Goal: Task Accomplishment & Management: Manage account settings

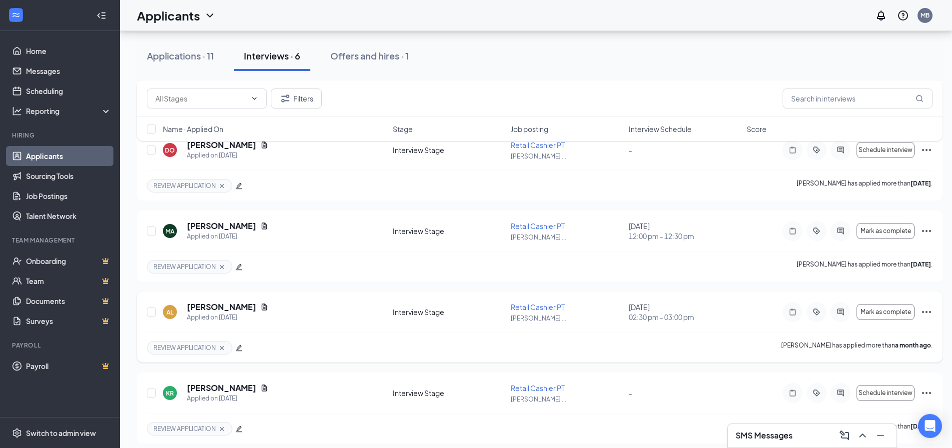
scroll to position [233, 0]
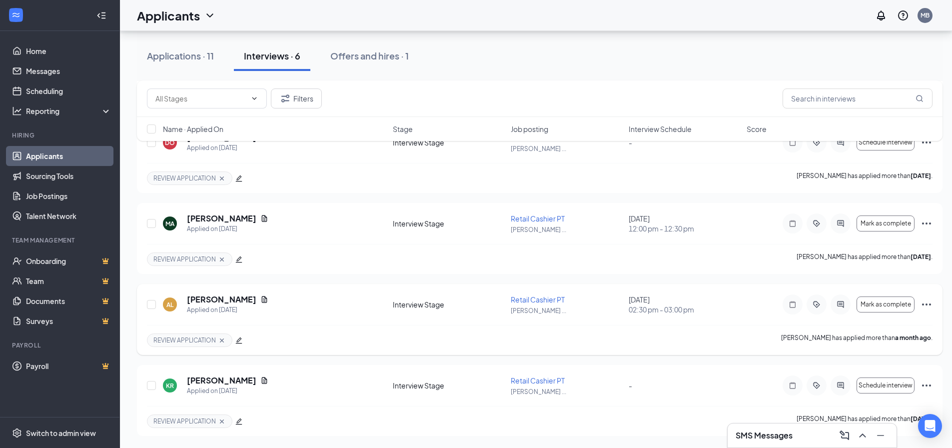
click at [928, 306] on icon "Ellipses" at bounding box center [926, 304] width 12 height 12
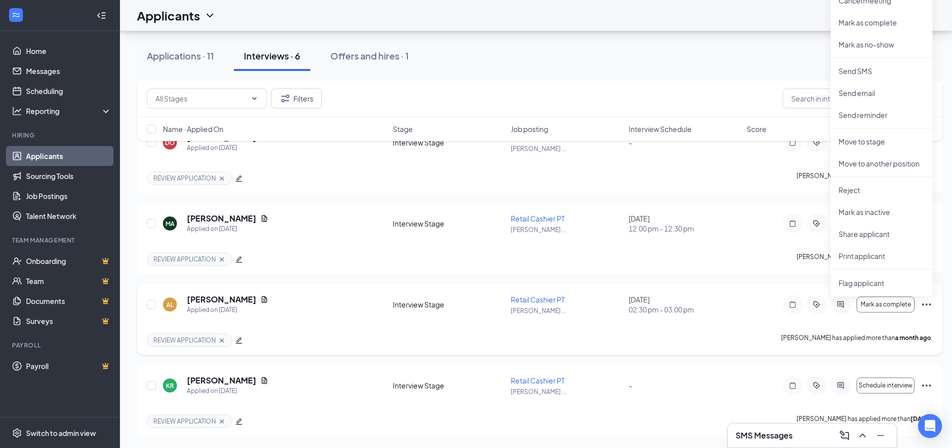
click at [927, 305] on icon "Ellipses" at bounding box center [926, 304] width 9 height 2
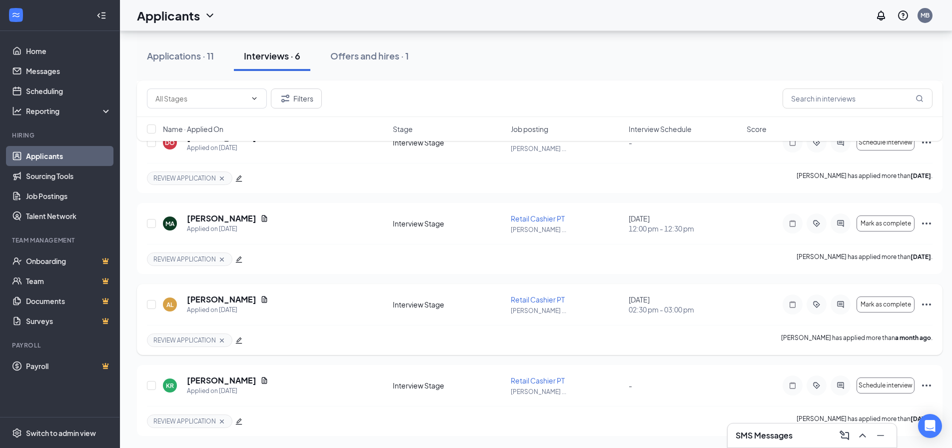
click at [222, 338] on icon "Cross" at bounding box center [222, 340] width 8 height 8
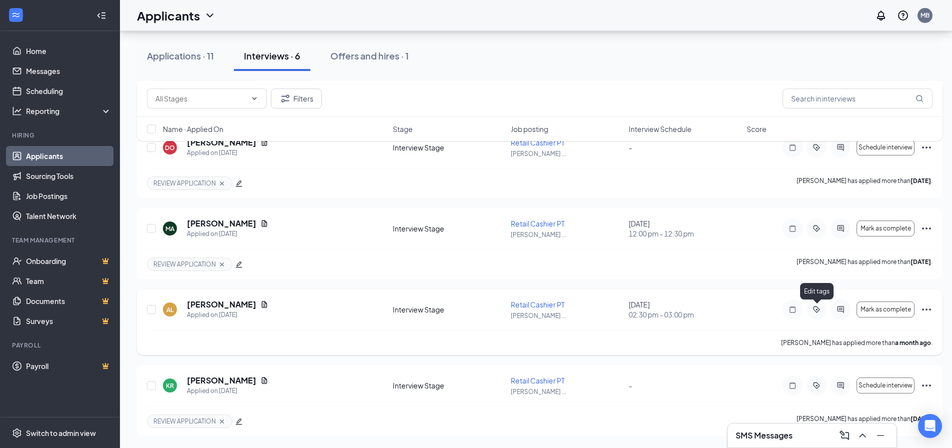
click at [813, 313] on icon "ActiveTag" at bounding box center [816, 309] width 12 height 8
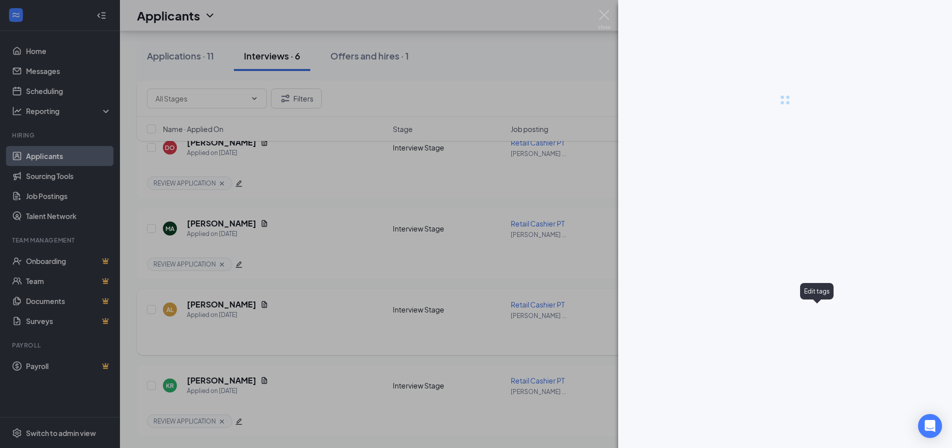
scroll to position [221, 0]
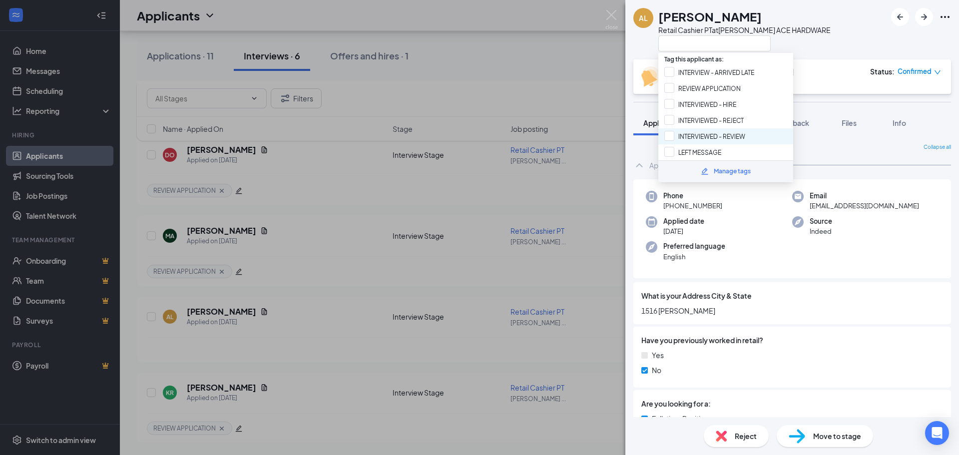
click at [769, 132] on div "INTERVIEWED - REVIEW" at bounding box center [726, 136] width 135 height 16
checkbox input "true"
click at [821, 38] on div "AL [PERSON_NAME] Retail Cashier PT at [PERSON_NAME] ACE HARDWARE" at bounding box center [793, 29] width 334 height 59
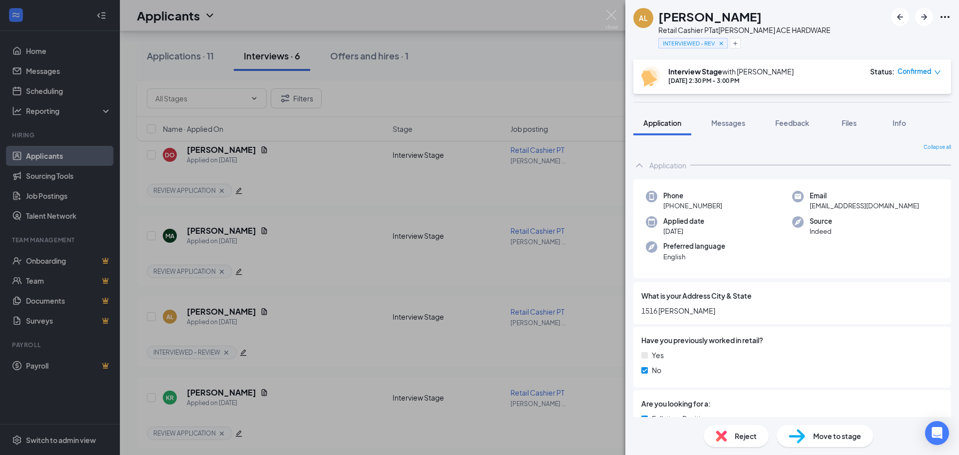
click at [536, 51] on div "AL [PERSON_NAME] Retail Cashier PT at [PERSON_NAME] ACE HARDWARE INTERVIEWED - …" at bounding box center [479, 227] width 959 height 455
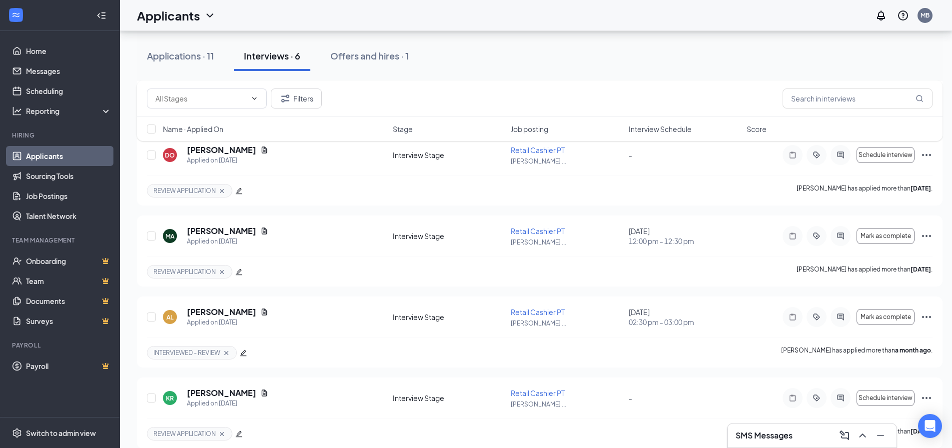
click at [323, 210] on div "AT [PERSON_NAME] Applied on [DATE] Interview Stage Retail Cashier PT [PERSON_NA…" at bounding box center [539, 211] width 805 height 476
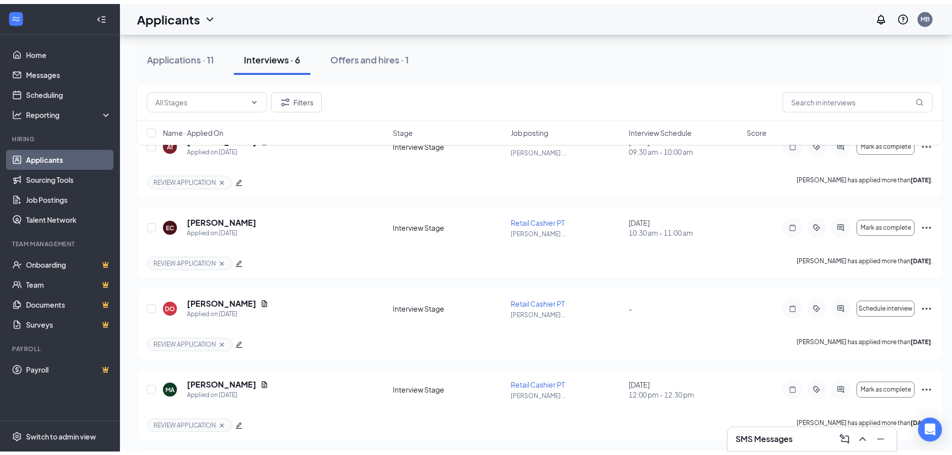
scroll to position [21, 0]
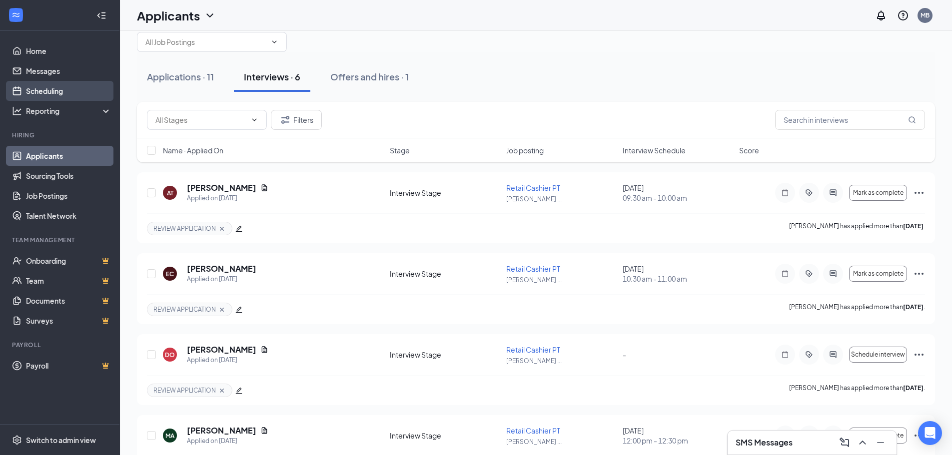
drag, startPoint x: 50, startPoint y: 85, endPoint x: 69, endPoint y: 94, distance: 21.3
click at [50, 85] on link "Scheduling" at bounding box center [68, 91] width 85 height 20
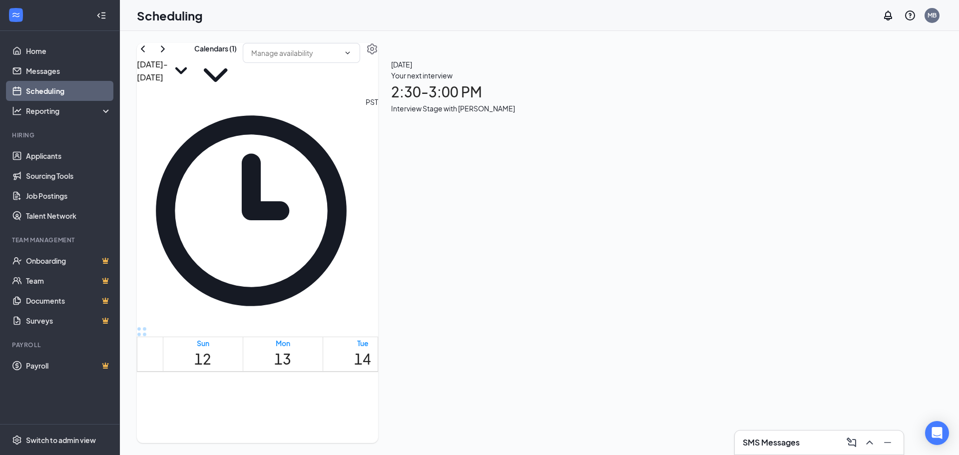
scroll to position [491, 0]
click at [165, 52] on icon "ChevronRight" at bounding box center [163, 48] width 4 height 6
drag, startPoint x: 366, startPoint y: 310, endPoint x: 368, endPoint y: 322, distance: 12.2
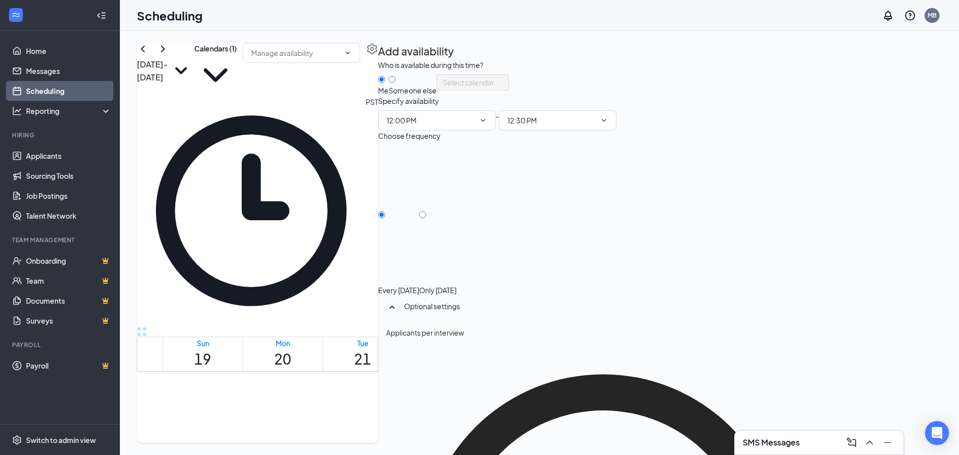
click at [457, 285] on div at bounding box center [437, 285] width 37 height 0
click at [426, 218] on input "Only [DATE]" at bounding box center [422, 214] width 7 height 7
radio input "true"
radio input "false"
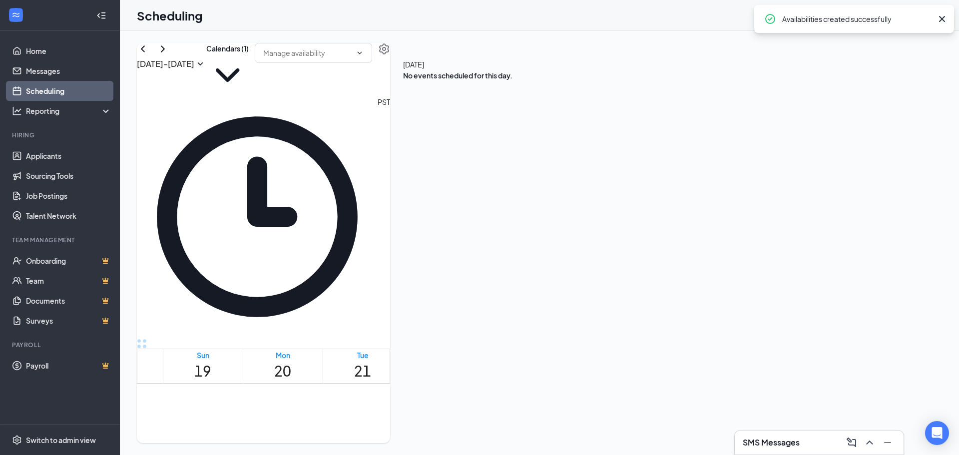
drag, startPoint x: 362, startPoint y: 340, endPoint x: 363, endPoint y: 359, distance: 18.5
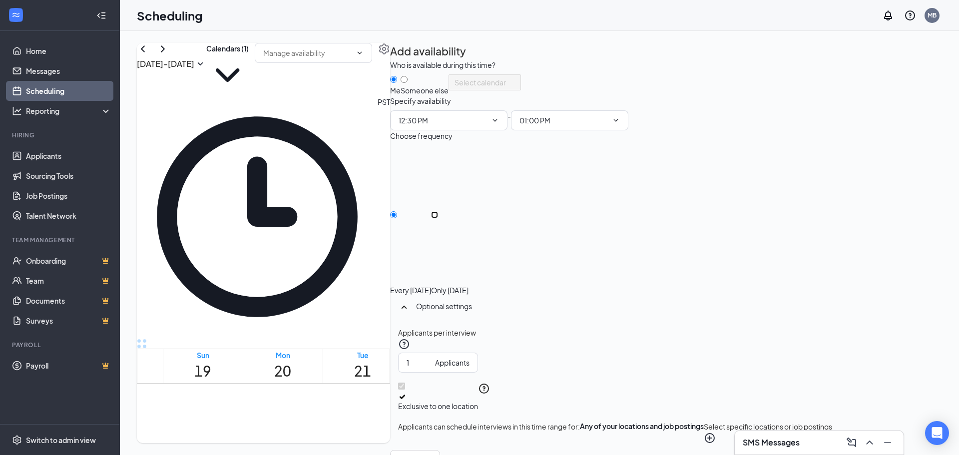
click at [438, 218] on input "Only [DATE]" at bounding box center [434, 214] width 7 height 7
radio input "true"
radio input "false"
click at [457, 447] on button "Save" at bounding box center [448, 460] width 16 height 11
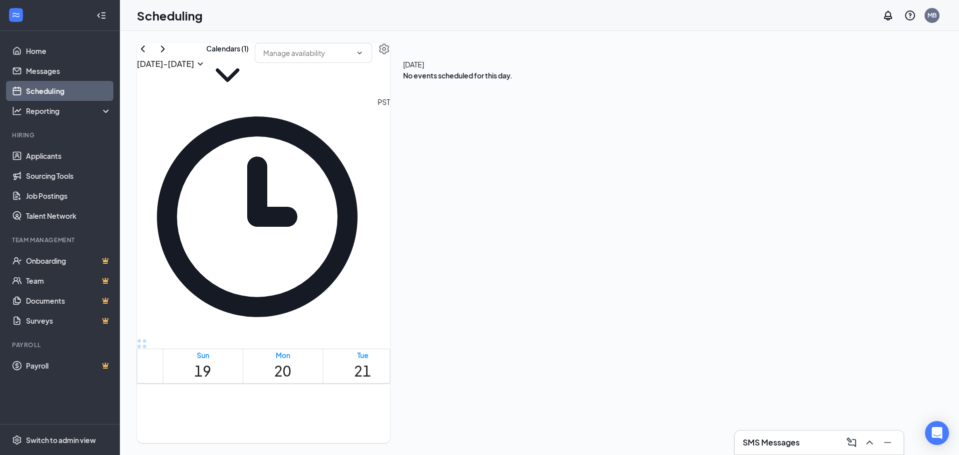
scroll to position [691, 0]
drag, startPoint x: 355, startPoint y: 371, endPoint x: 356, endPoint y: 389, distance: 18.0
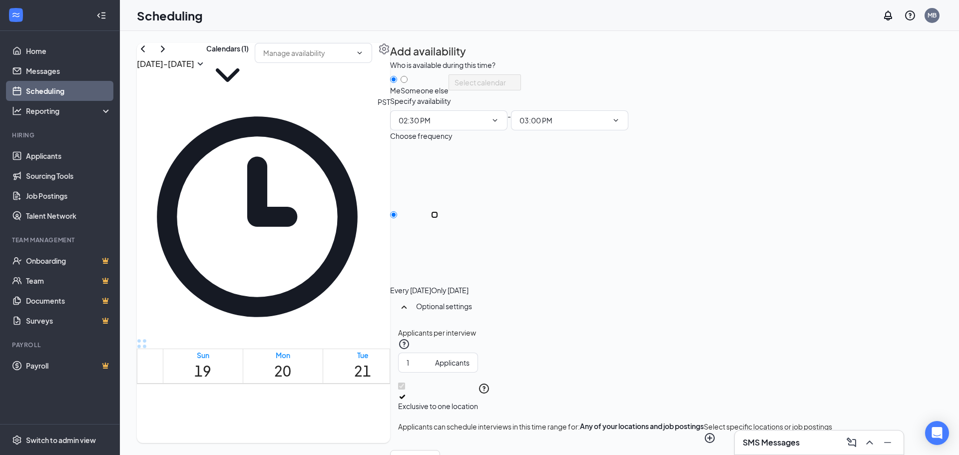
click at [438, 218] on input "Only [DATE]" at bounding box center [434, 214] width 7 height 7
radio input "true"
radio input "false"
click at [438, 218] on input "Only [DATE]" at bounding box center [434, 214] width 7 height 7
click at [457, 447] on button "Save" at bounding box center [448, 460] width 16 height 11
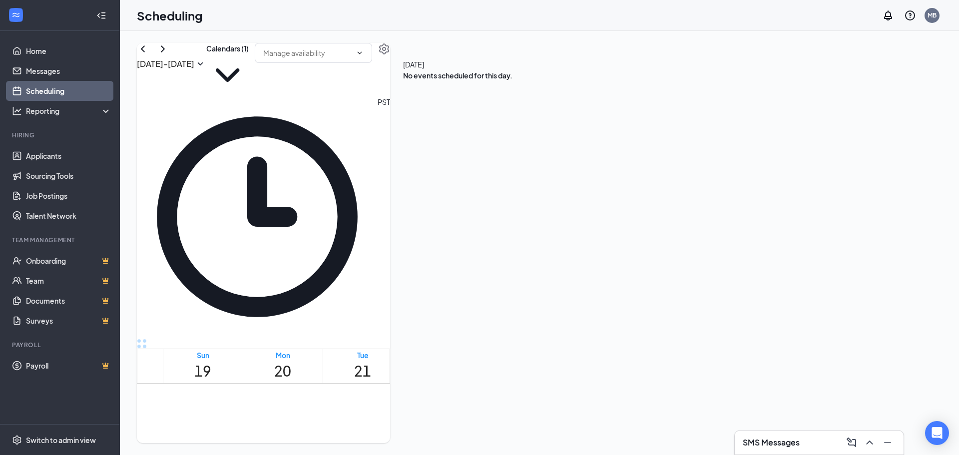
drag, startPoint x: 433, startPoint y: 207, endPoint x: 432, endPoint y: 222, distance: 15.0
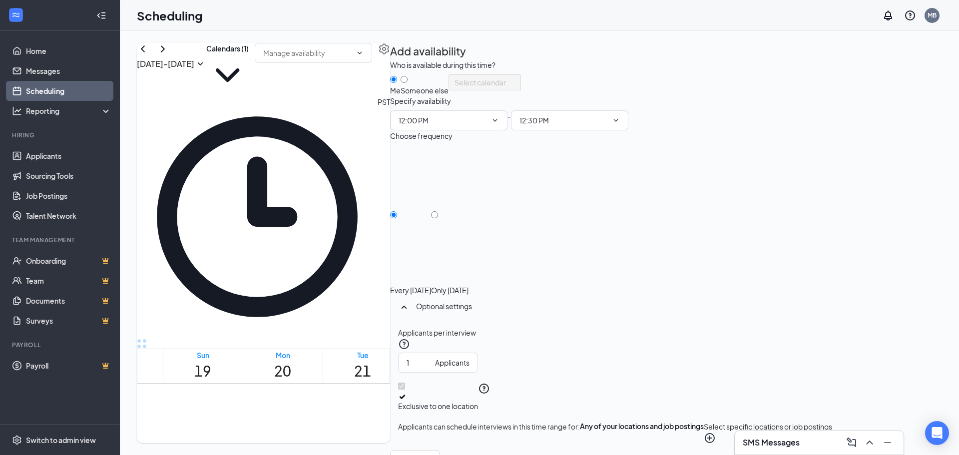
click at [469, 285] on div at bounding box center [449, 285] width 37 height 0
click at [438, 218] on input "Only [DATE]" at bounding box center [434, 214] width 7 height 7
radio input "true"
radio input "false"
click at [457, 447] on button "Save" at bounding box center [448, 460] width 16 height 11
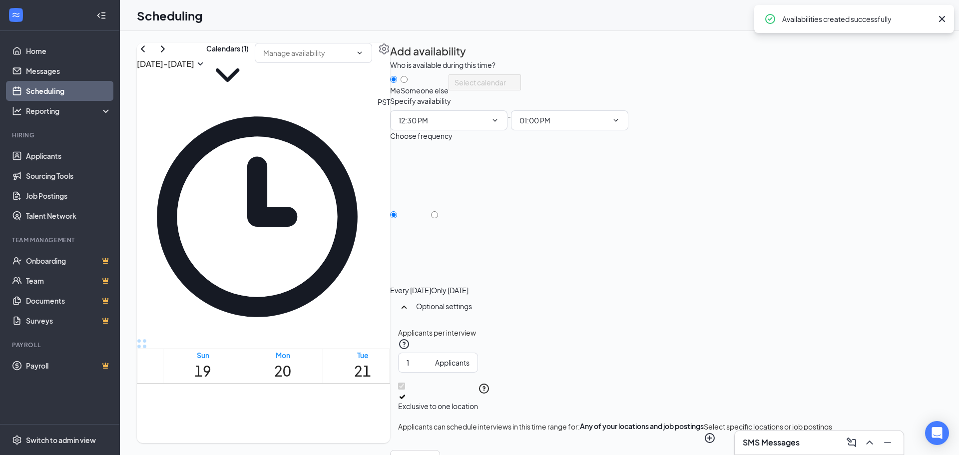
click at [469, 285] on div at bounding box center [449, 285] width 37 height 0
click at [438, 218] on input "Only [DATE]" at bounding box center [434, 214] width 7 height 7
radio input "true"
radio input "false"
click at [457, 447] on button "Save" at bounding box center [448, 460] width 16 height 11
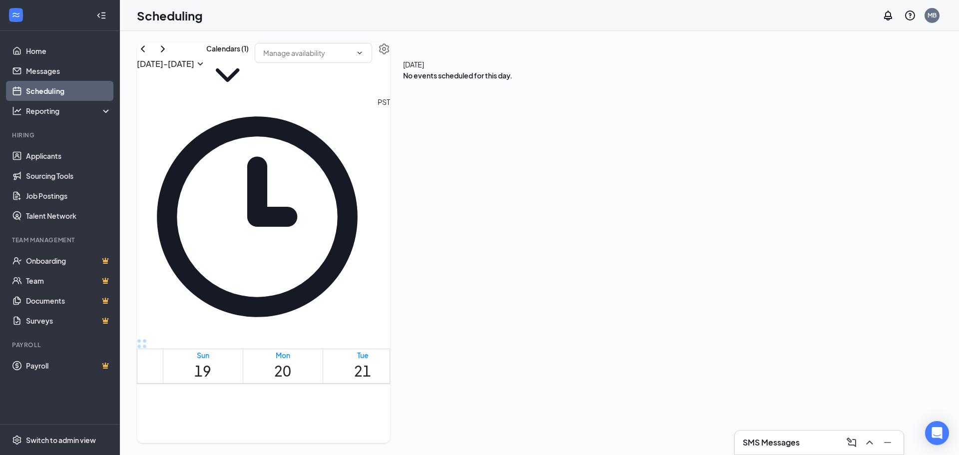
drag, startPoint x: 449, startPoint y: 372, endPoint x: 449, endPoint y: 382, distance: 9.5
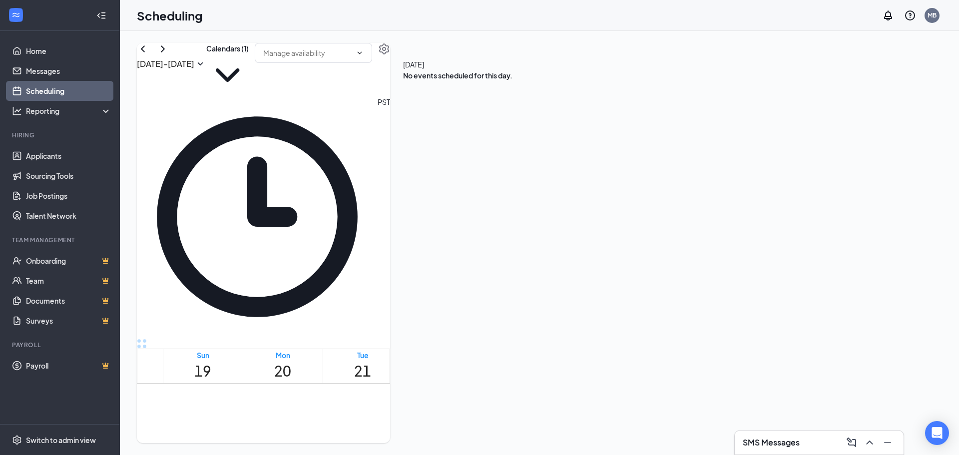
scroll to position [541, 0]
drag, startPoint x: 531, startPoint y: 203, endPoint x: 532, endPoint y: 218, distance: 15.1
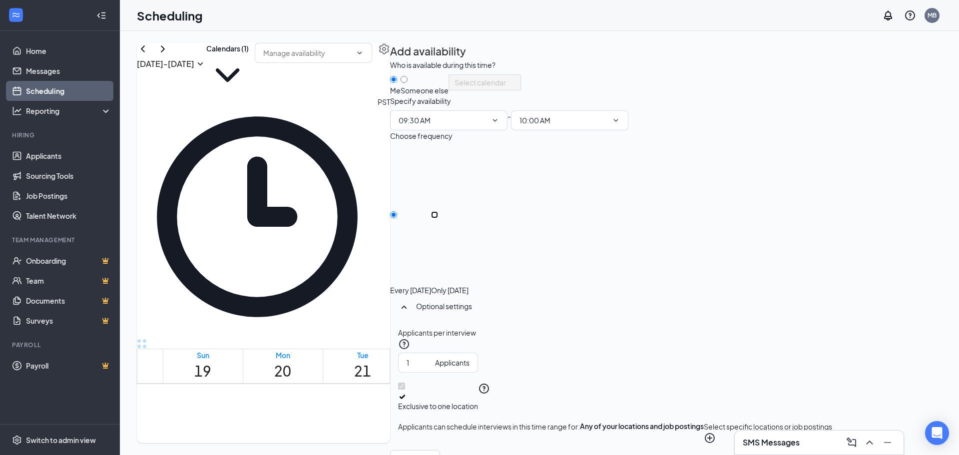
click at [438, 218] on input "Only [DATE]" at bounding box center [434, 214] width 7 height 7
radio input "true"
radio input "false"
drag, startPoint x: 895, startPoint y: 423, endPoint x: 849, endPoint y: 393, distance: 55.2
click at [457, 447] on button "Save" at bounding box center [448, 460] width 16 height 11
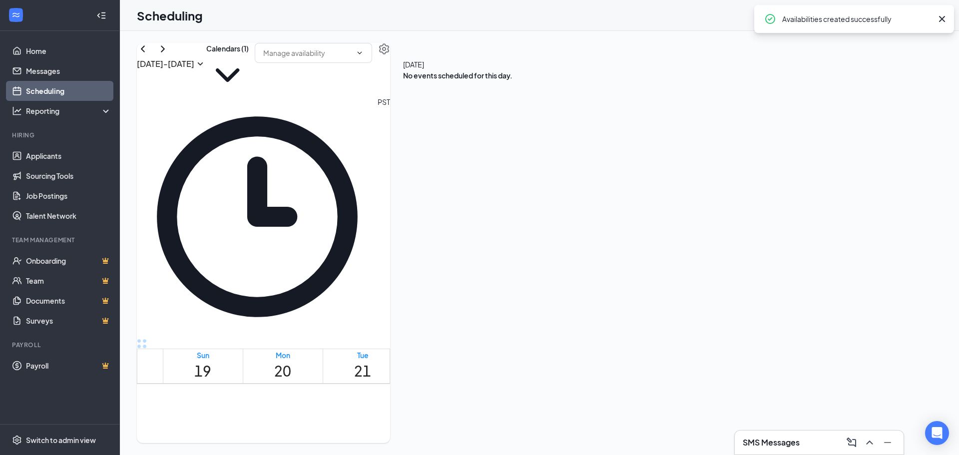
drag, startPoint x: 536, startPoint y: 238, endPoint x: 537, endPoint y: 244, distance: 6.0
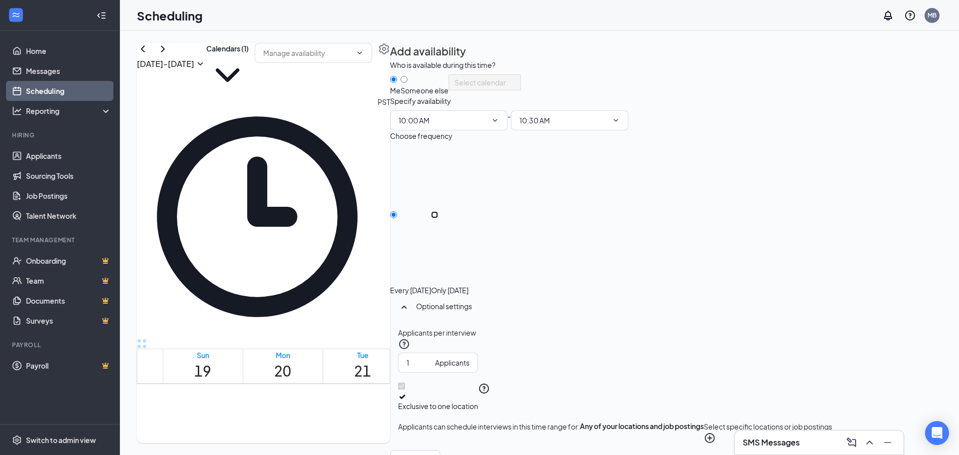
click at [438, 218] on input "Only [DATE]" at bounding box center [434, 214] width 7 height 7
radio input "true"
radio input "false"
click at [457, 447] on button "Save" at bounding box center [448, 460] width 16 height 11
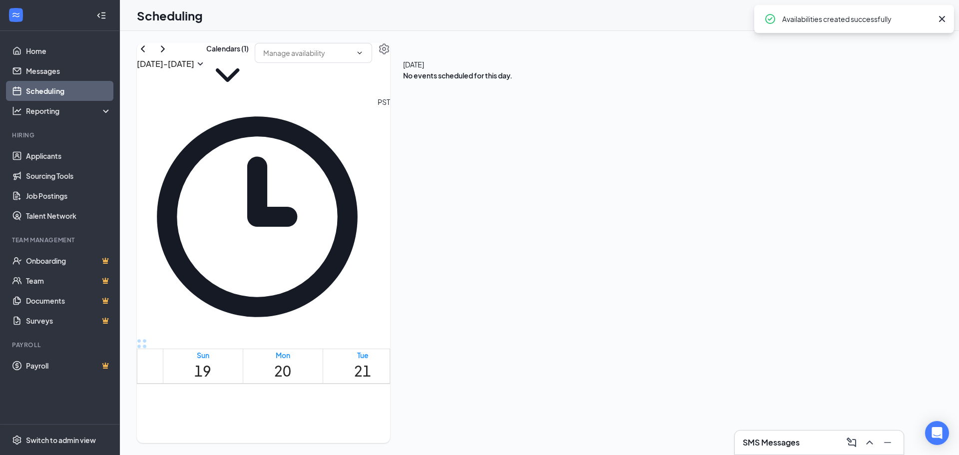
drag, startPoint x: 536, startPoint y: 265, endPoint x: 537, endPoint y: 276, distance: 11.1
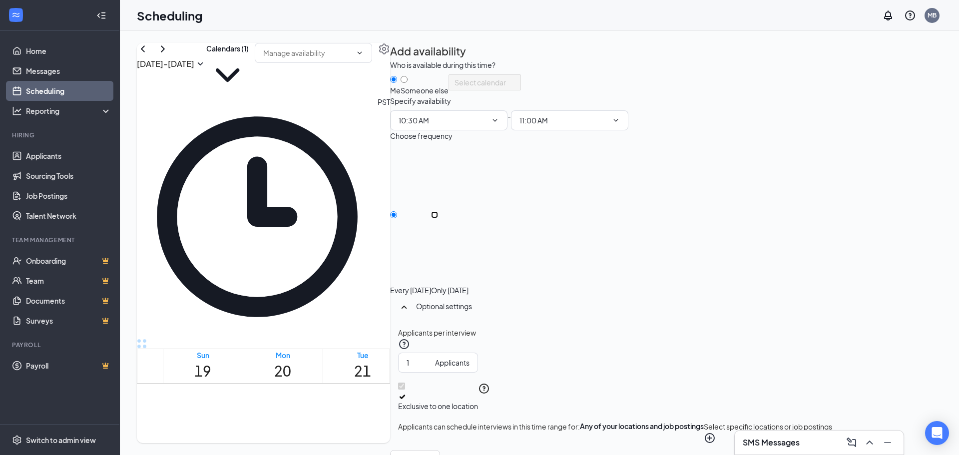
click at [438, 218] on input "Only [DATE]" at bounding box center [434, 214] width 7 height 7
radio input "true"
radio input "false"
click at [457, 447] on button "Save" at bounding box center [448, 460] width 16 height 11
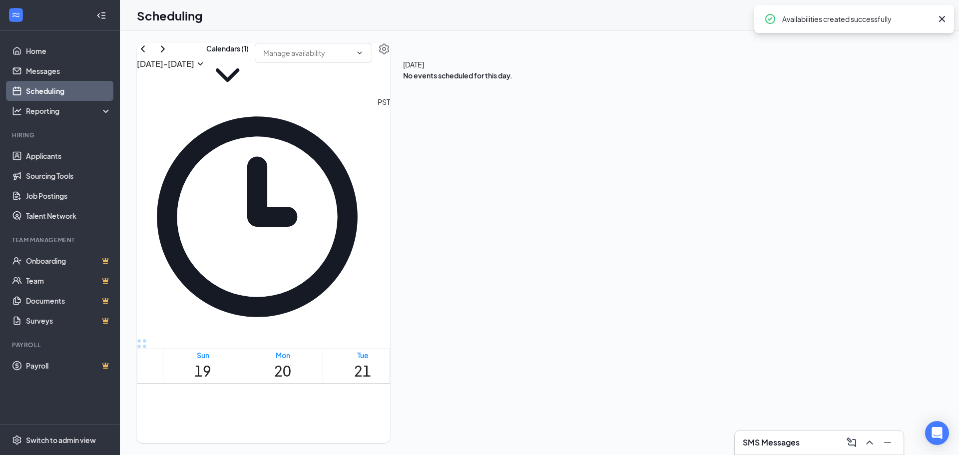
click at [533, 348] on td at bounding box center [443, 353] width 560 height 11
drag, startPoint x: 68, startPoint y: 153, endPoint x: 120, endPoint y: 146, distance: 52.5
click at [68, 153] on link "Applicants" at bounding box center [68, 156] width 85 height 20
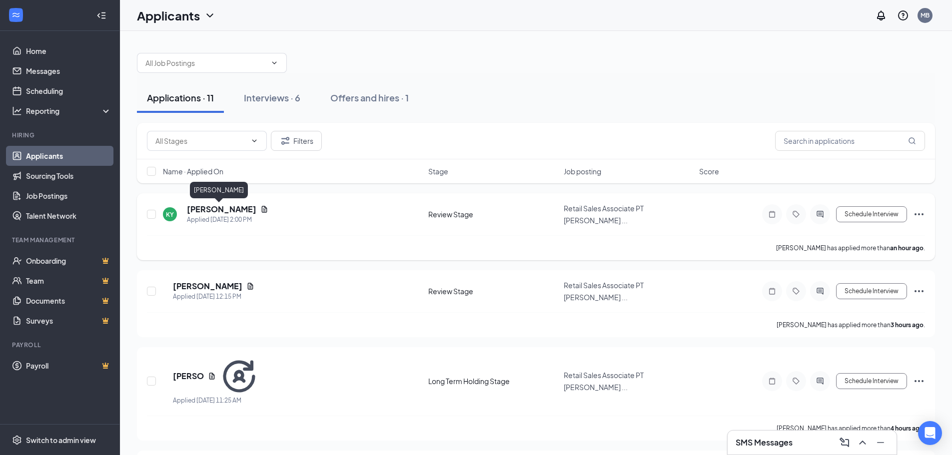
click at [219, 211] on h5 "[PERSON_NAME]" at bounding box center [221, 209] width 69 height 11
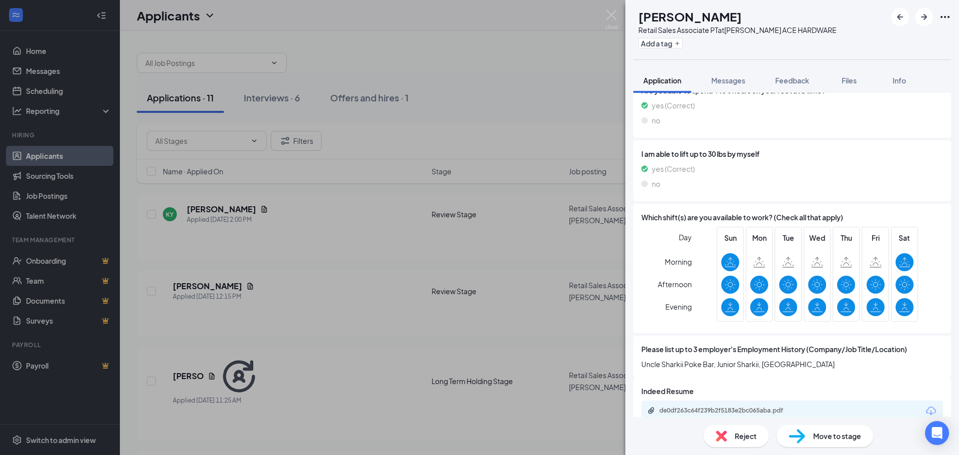
scroll to position [835, 0]
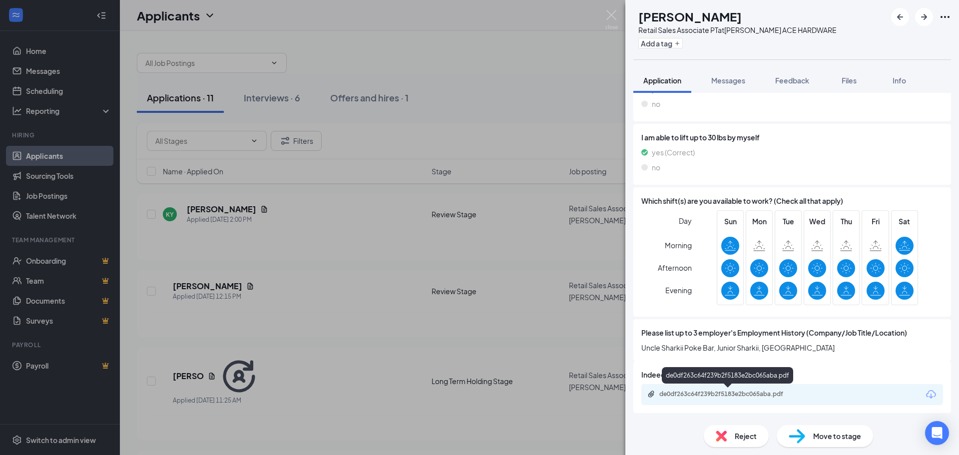
click at [714, 393] on div "de0df263c64f239b2f5183e2bc065aba.pdf" at bounding box center [730, 394] width 140 height 8
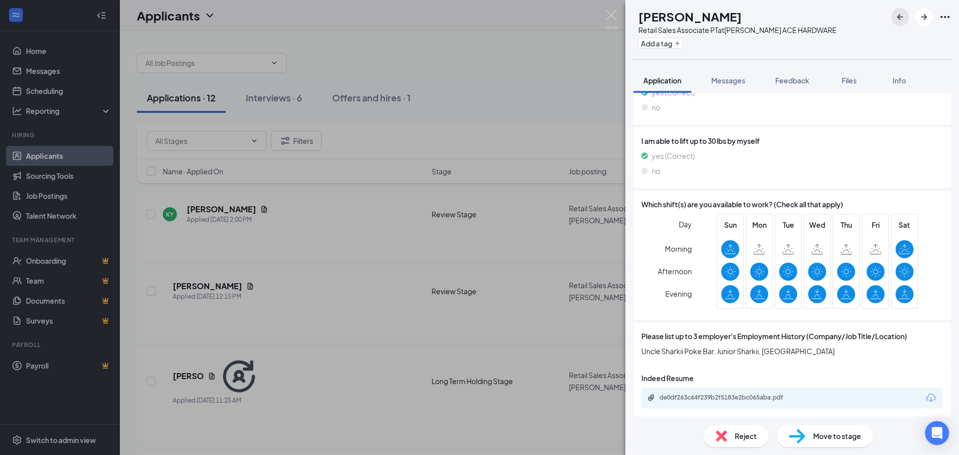
click at [899, 16] on icon "ArrowLeftNew" at bounding box center [900, 17] width 6 height 6
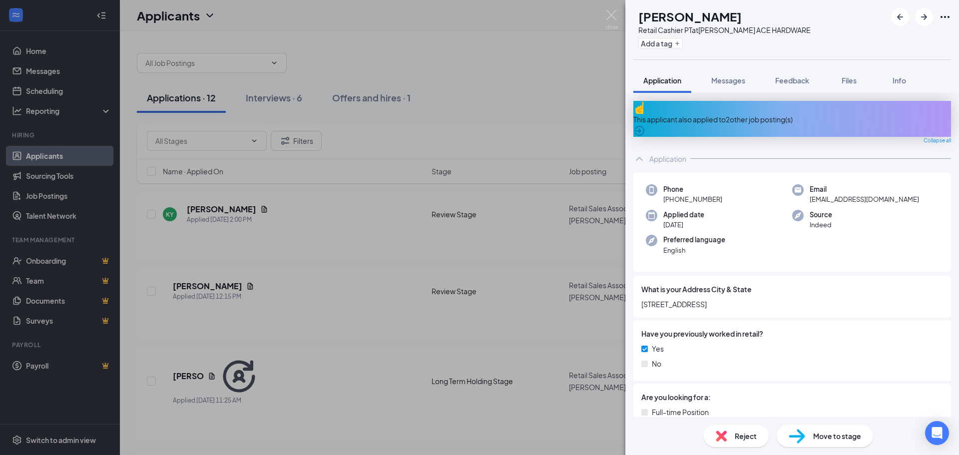
click at [508, 118] on div "GB [PERSON_NAME] Retail Cashier PT at [PERSON_NAME] ACE HARDWARE Add a tag Appl…" at bounding box center [479, 227] width 959 height 455
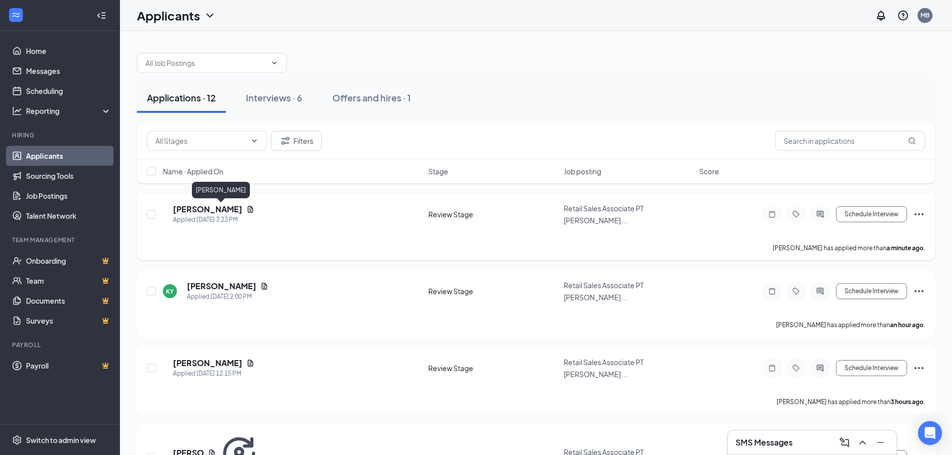
click at [216, 214] on h5 "[PERSON_NAME]" at bounding box center [207, 209] width 69 height 11
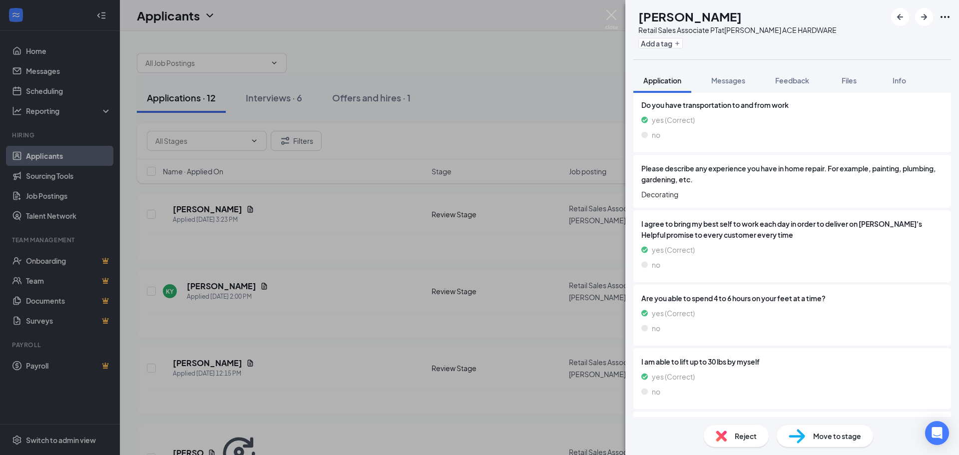
scroll to position [846, 0]
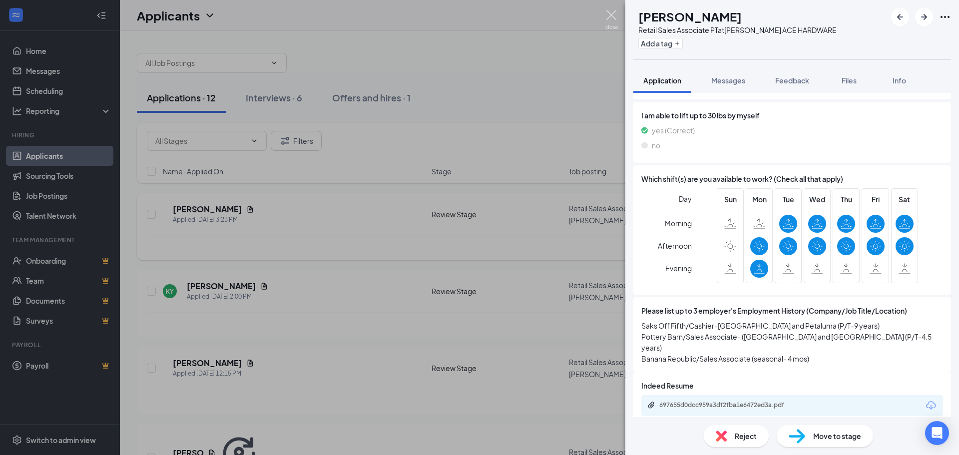
click at [612, 15] on img at bounding box center [612, 19] width 12 height 19
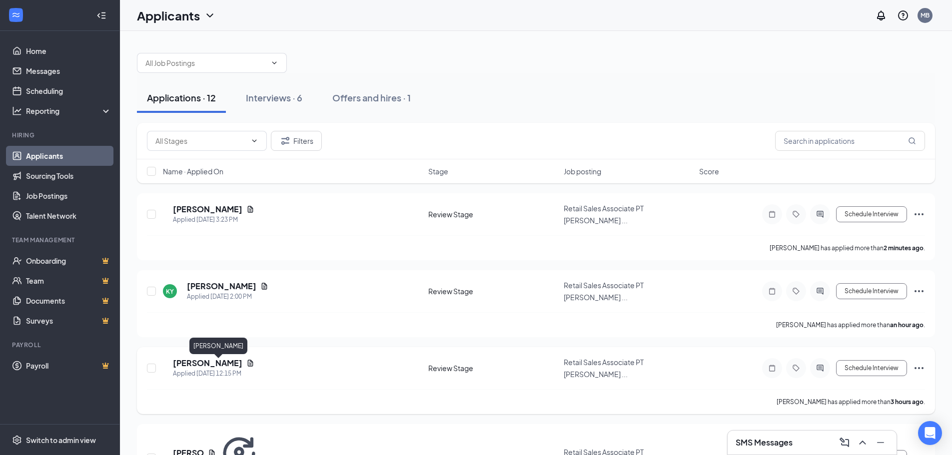
click at [217, 362] on h5 "[PERSON_NAME]" at bounding box center [207, 363] width 69 height 11
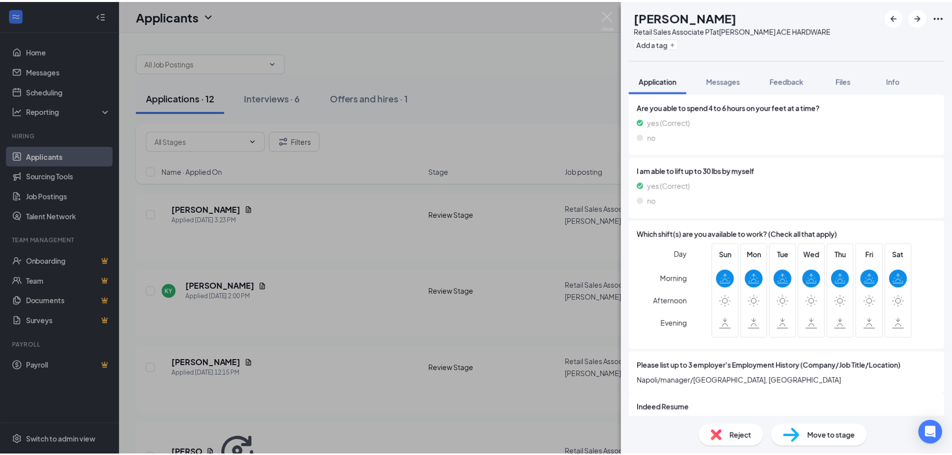
scroll to position [824, 0]
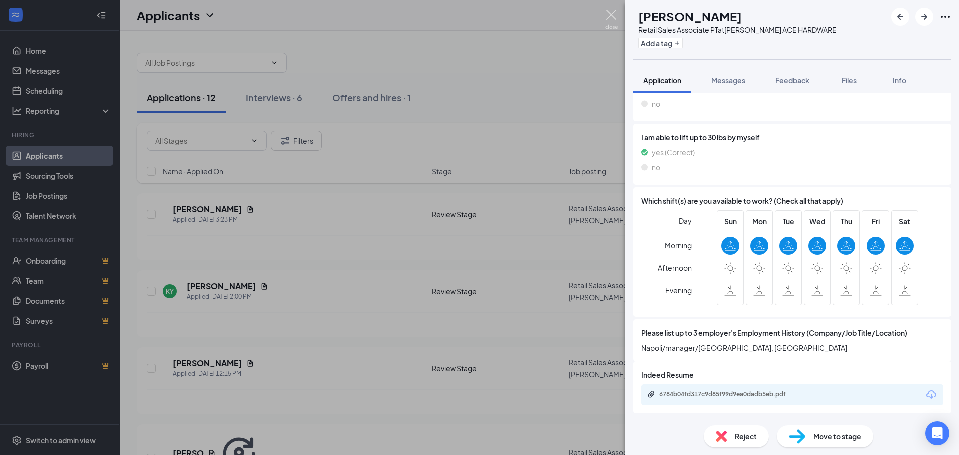
click at [614, 16] on img at bounding box center [612, 19] width 12 height 19
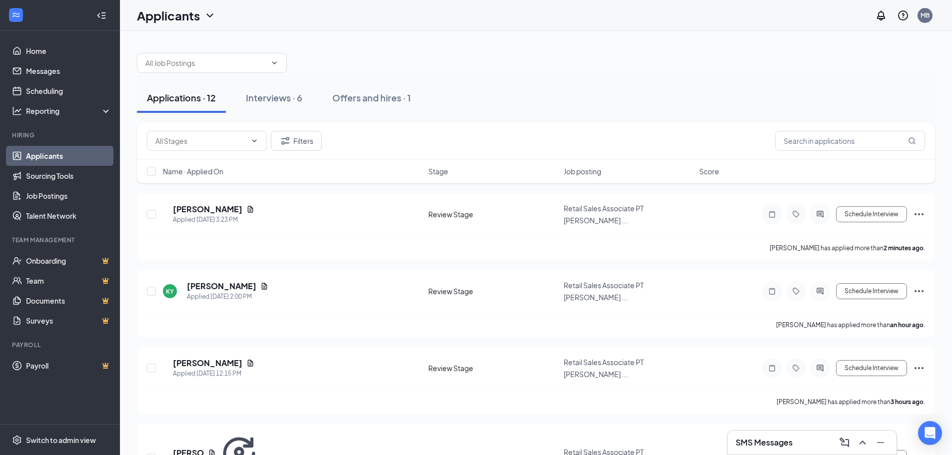
click at [516, 99] on div "Applications · 12 Interviews · 6 Offers and hires · 1" at bounding box center [536, 98] width 798 height 30
click at [149, 219] on div at bounding box center [152, 214] width 10 height 22
click at [150, 297] on div at bounding box center [152, 291] width 10 height 22
click at [153, 368] on input "checkbox" at bounding box center [151, 368] width 9 height 9
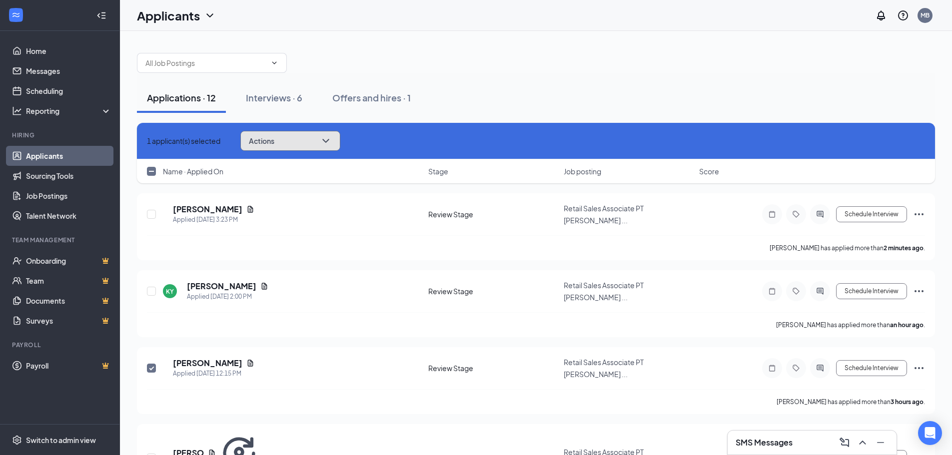
click at [332, 137] on icon "ChevronDown" at bounding box center [326, 141] width 12 height 12
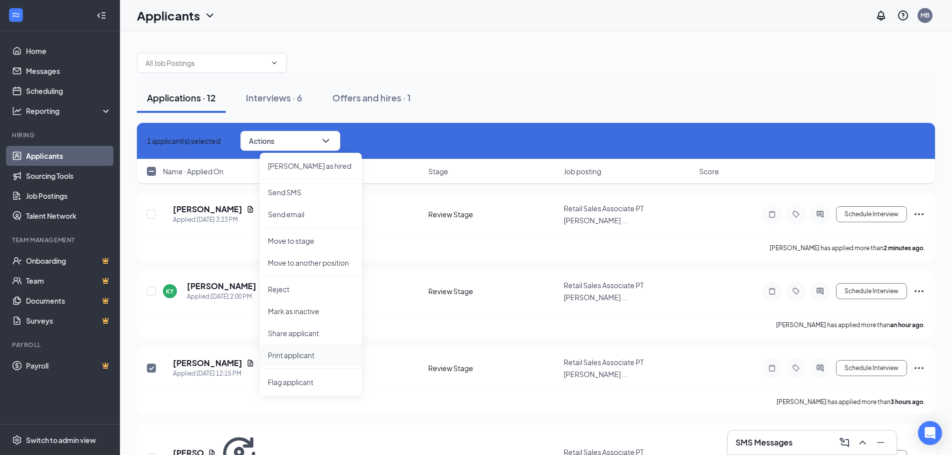
click at [305, 352] on p "Print applicant" at bounding box center [311, 355] width 86 height 10
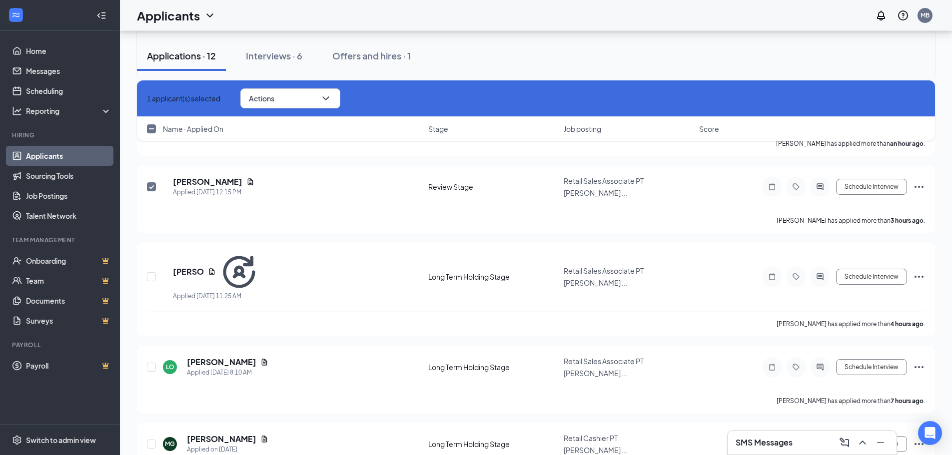
scroll to position [200, 0]
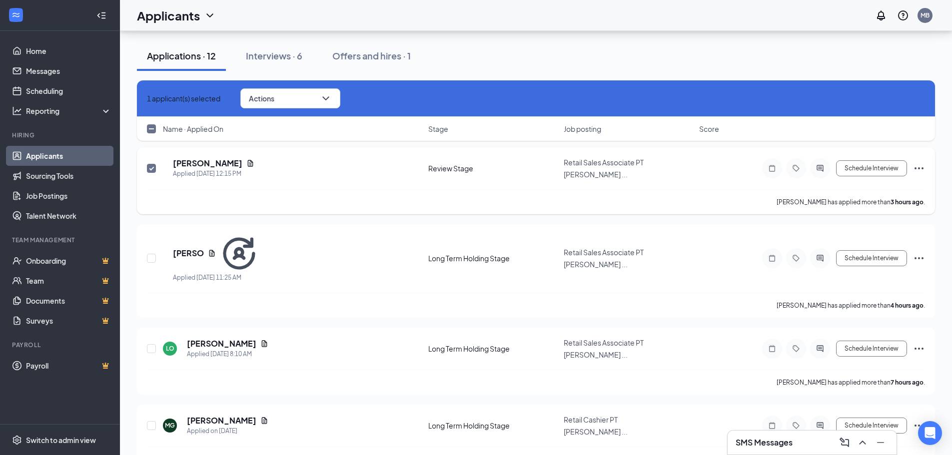
click at [149, 171] on input "checkbox" at bounding box center [151, 168] width 9 height 9
checkbox input "false"
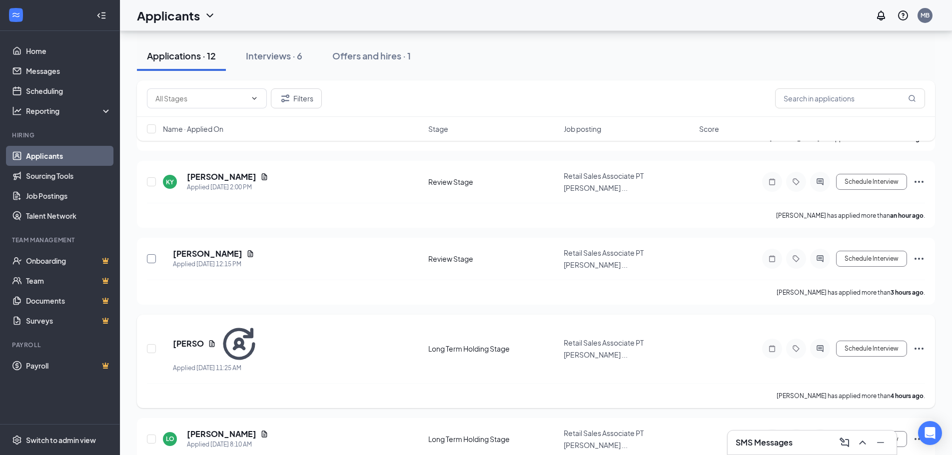
scroll to position [100, 0]
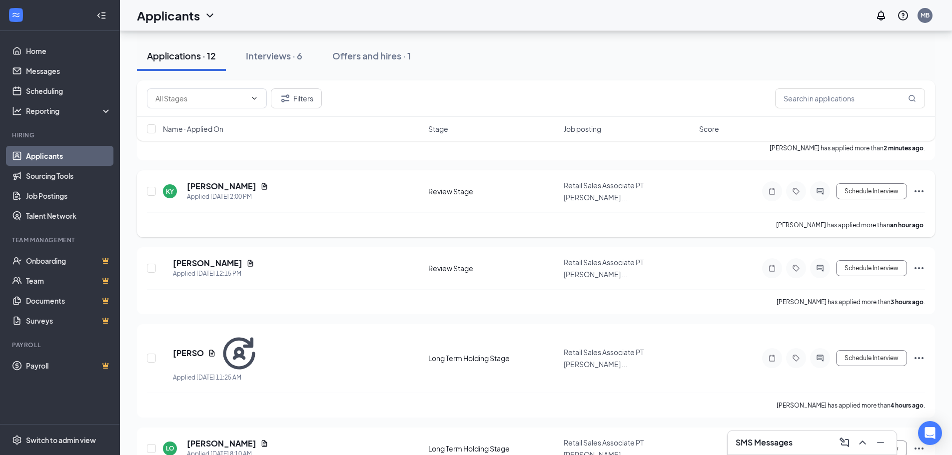
click at [920, 192] on icon "Ellipses" at bounding box center [919, 191] width 12 height 12
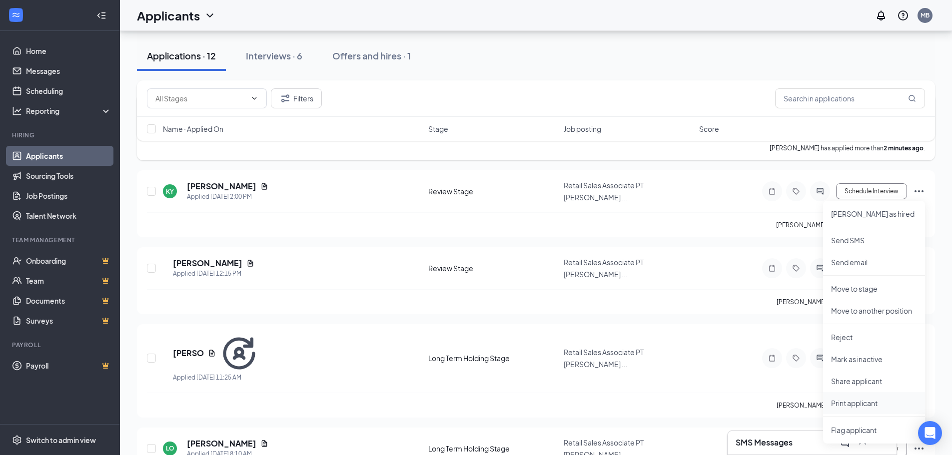
click at [842, 407] on p "Print applicant" at bounding box center [874, 403] width 86 height 10
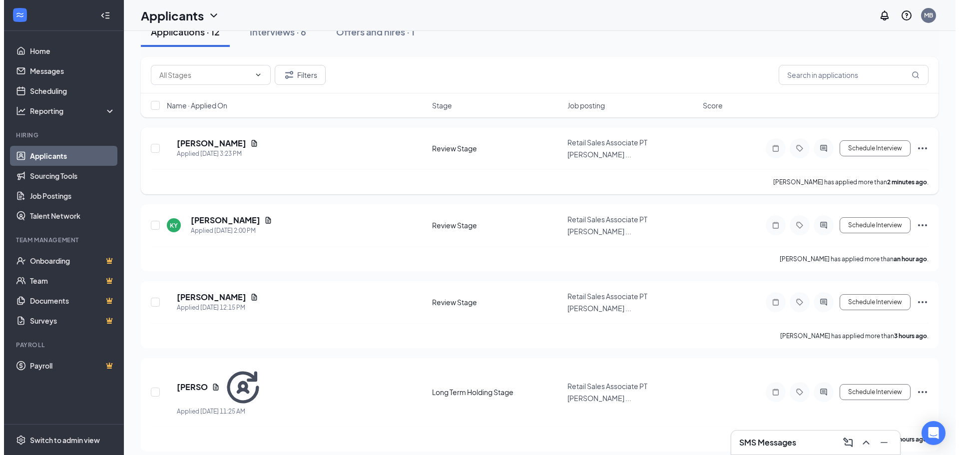
scroll to position [0, 0]
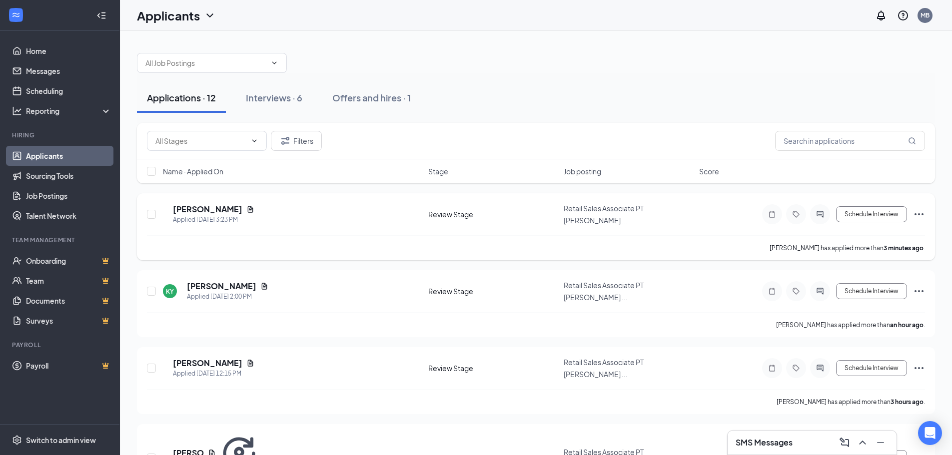
click at [916, 218] on icon "Ellipses" at bounding box center [919, 214] width 12 height 12
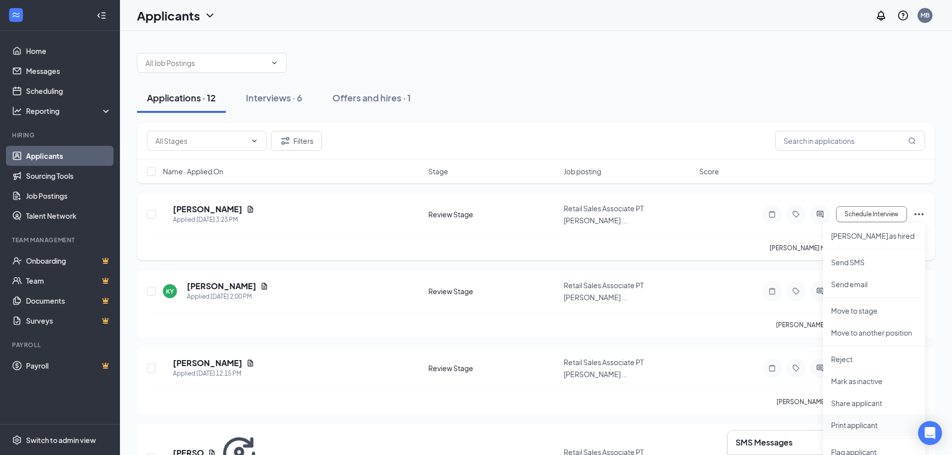
click at [855, 421] on p "Print applicant" at bounding box center [874, 425] width 86 height 10
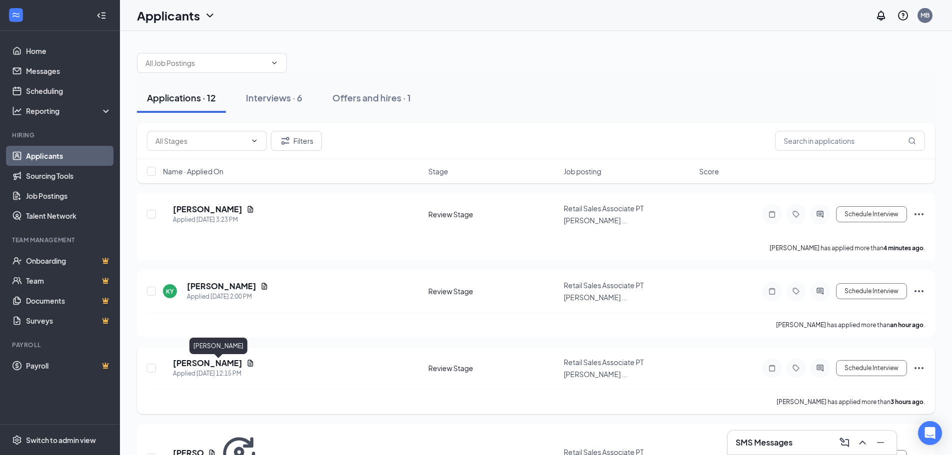
click at [228, 362] on h5 "[PERSON_NAME]" at bounding box center [207, 363] width 69 height 11
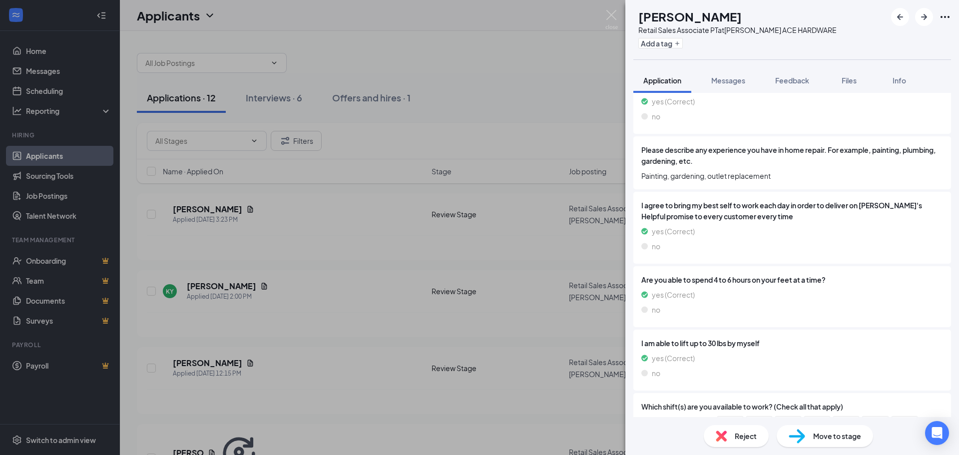
scroll to position [699, 0]
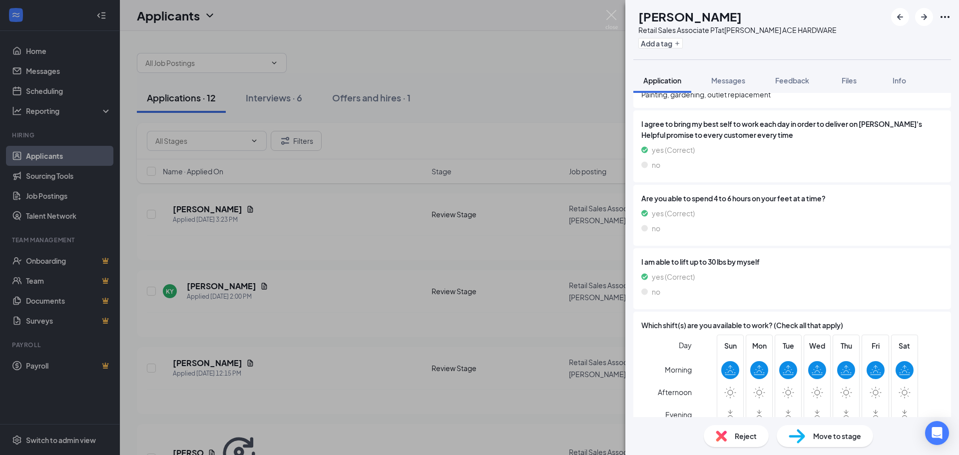
click at [734, 434] on div "Reject" at bounding box center [736, 436] width 65 height 22
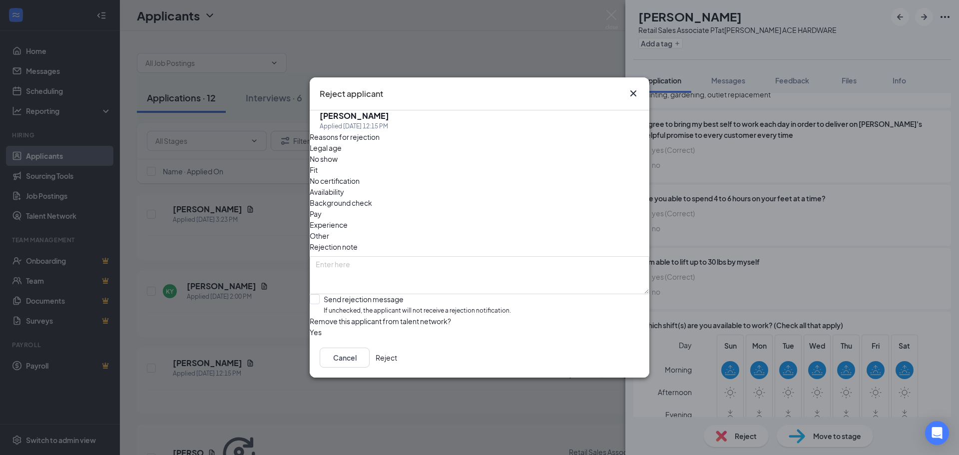
click at [550, 186] on div "Availability" at bounding box center [480, 191] width 340 height 11
click at [342, 294] on input "Send rejection message If unchecked, the applicant will not receive a rejection…" at bounding box center [410, 304] width 201 height 21
checkbox input "true"
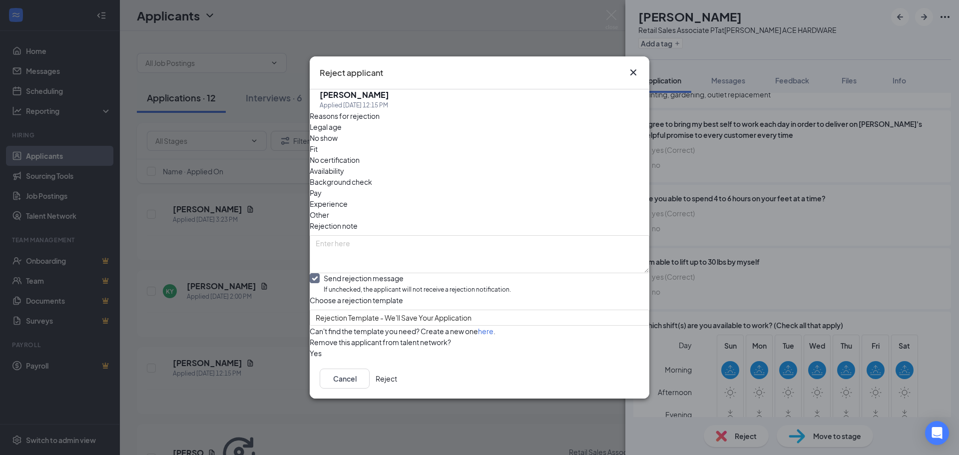
click at [344, 165] on span "Availability" at bounding box center [327, 170] width 34 height 11
click at [532, 310] on span "Rejection Template - We'll Save Your Application" at bounding box center [475, 323] width 319 height 27
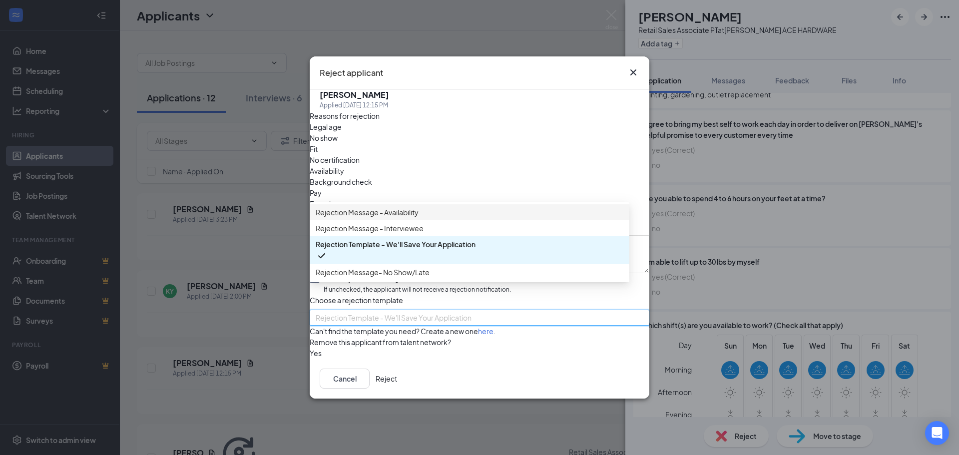
click at [473, 207] on span "Rejection Message - Availability" at bounding box center [470, 212] width 308 height 11
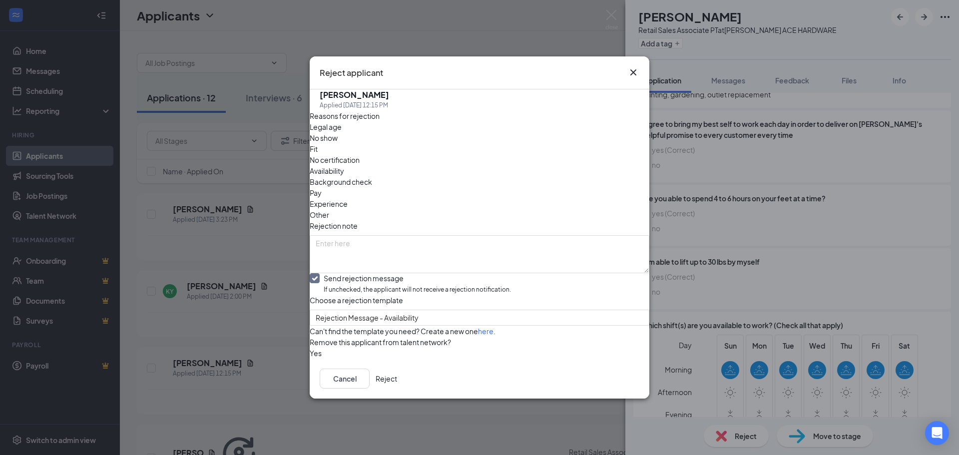
click at [397, 388] on button "Reject" at bounding box center [386, 379] width 21 height 20
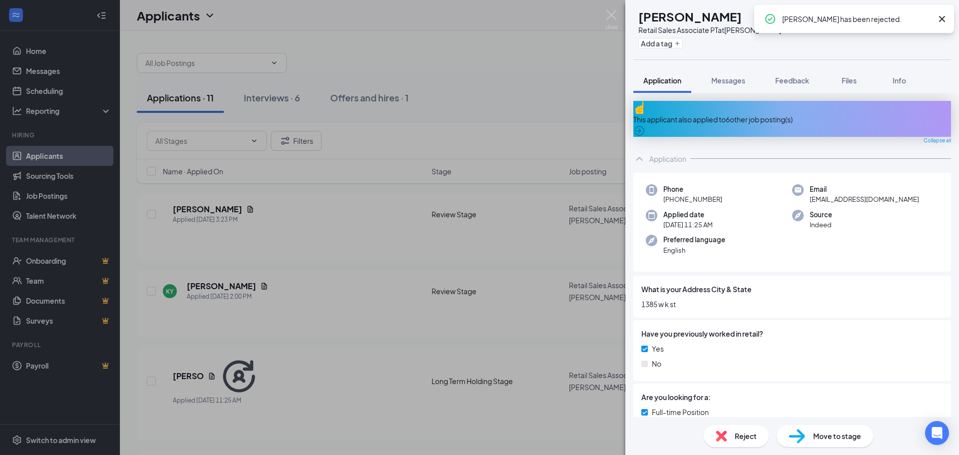
click at [244, 215] on div "RS [PERSON_NAME] Retail Sales Associate PT at [PERSON_NAME] ACE HARDWARE Add a …" at bounding box center [479, 227] width 959 height 455
click at [221, 204] on div "GW [PERSON_NAME] Applied [DATE] 3:23 PM Review Stage Retail Sales Associate PT …" at bounding box center [539, 219] width 785 height 32
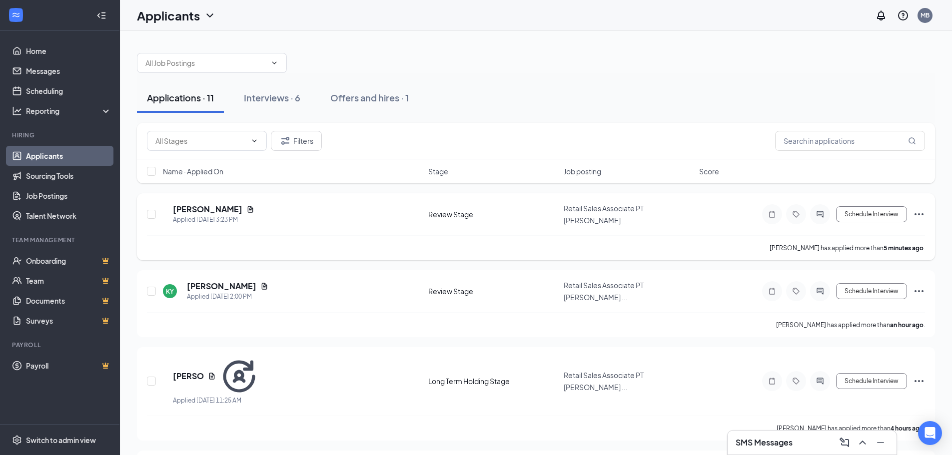
click at [204, 206] on h5 "[PERSON_NAME]" at bounding box center [207, 209] width 69 height 11
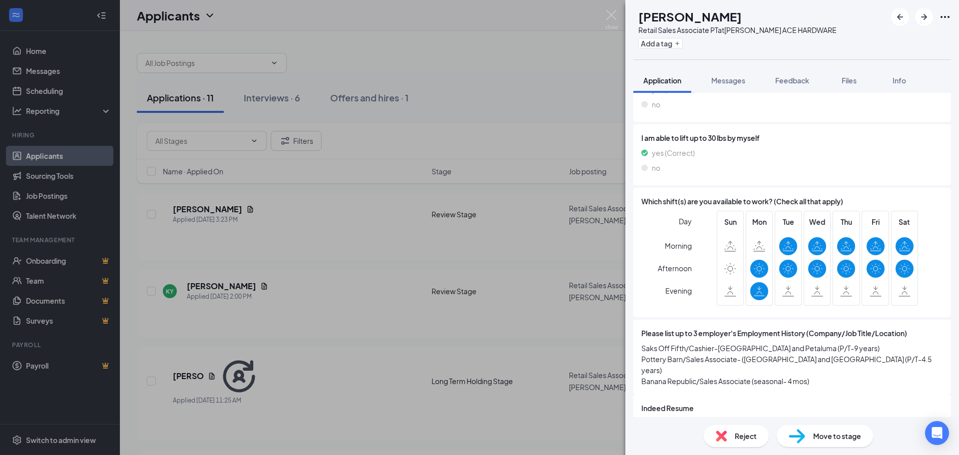
scroll to position [846, 0]
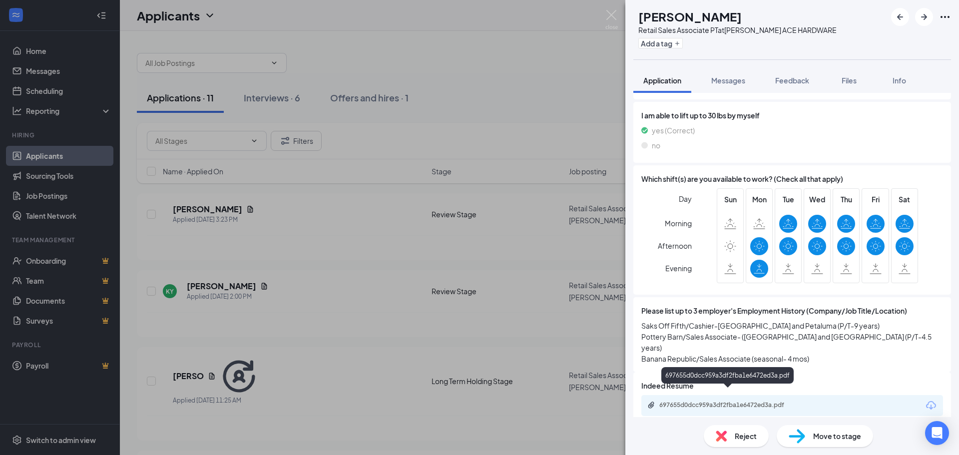
click at [744, 401] on div "697655d0dcc959a3df2fba1e6472ed3a.pdf" at bounding box center [729, 405] width 162 height 9
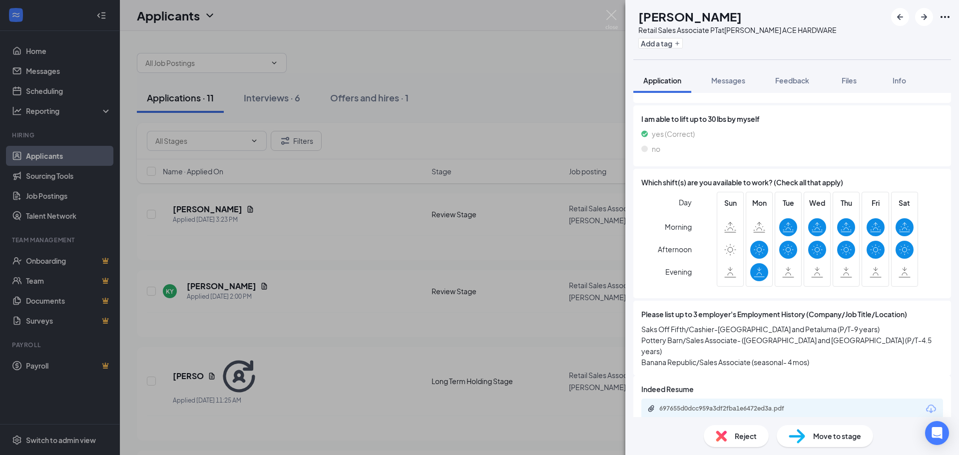
click at [731, 434] on div "Reject" at bounding box center [736, 436] width 65 height 22
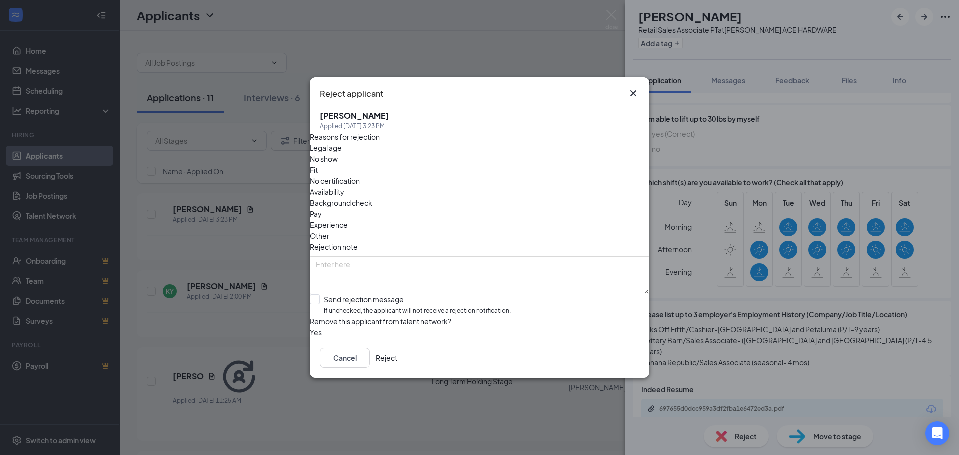
click at [425, 168] on div "Fit" at bounding box center [480, 169] width 340 height 11
click at [344, 186] on span "Availability" at bounding box center [327, 191] width 34 height 11
click at [513, 230] on div "Other" at bounding box center [480, 235] width 340 height 11
click at [490, 256] on textarea at bounding box center [480, 275] width 340 height 38
type textarea "SEASONAL"
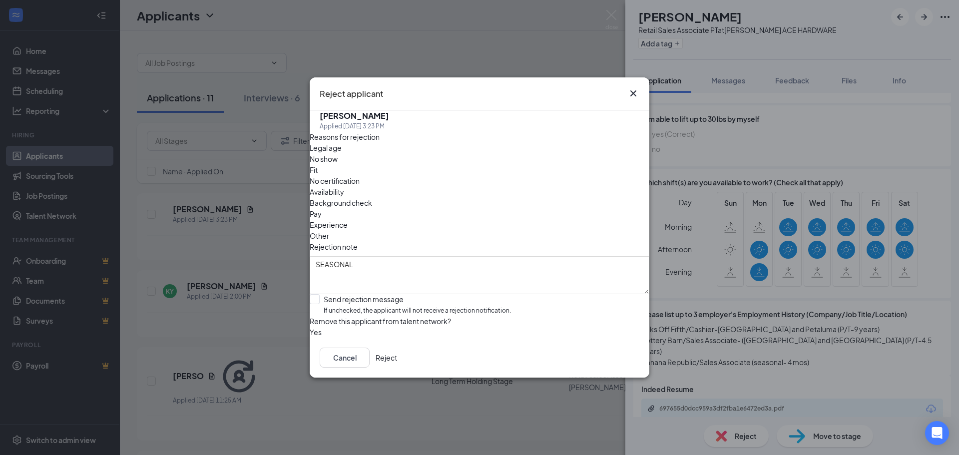
click at [633, 90] on icon "Cross" at bounding box center [634, 93] width 6 height 6
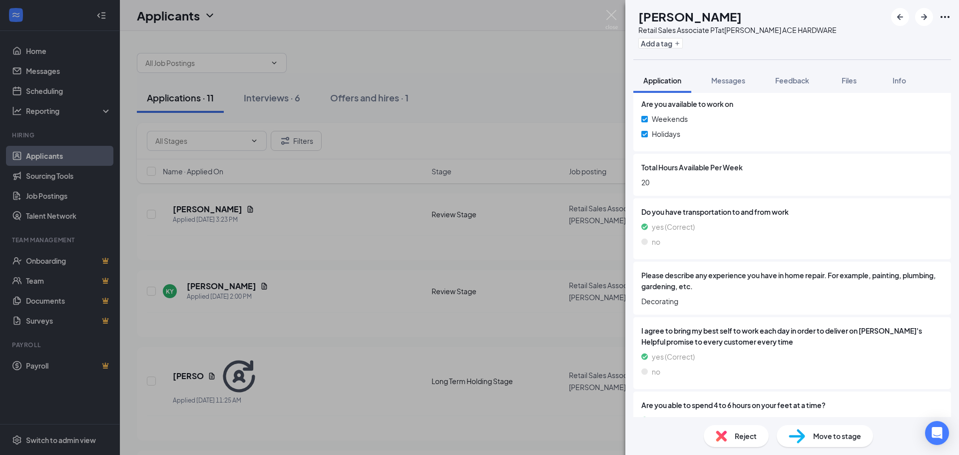
scroll to position [43, 0]
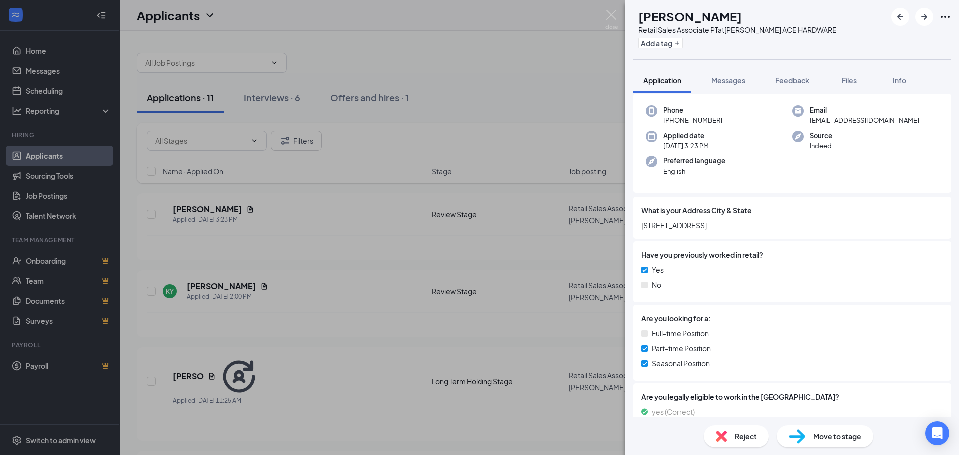
click at [743, 442] on div "Reject" at bounding box center [736, 436] width 65 height 22
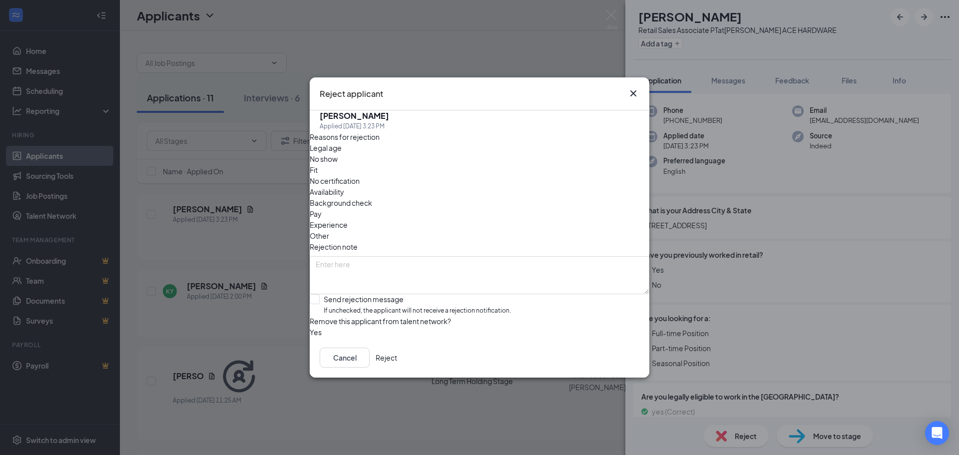
click at [344, 186] on span "Availability" at bounding box center [327, 191] width 34 height 11
click at [423, 166] on div "Fit" at bounding box center [480, 169] width 340 height 11
click at [329, 230] on span "Other" at bounding box center [319, 235] width 19 height 11
click at [460, 256] on textarea at bounding box center [480, 275] width 340 height 38
drag, startPoint x: 331, startPoint y: 235, endPoint x: 281, endPoint y: 229, distance: 49.8
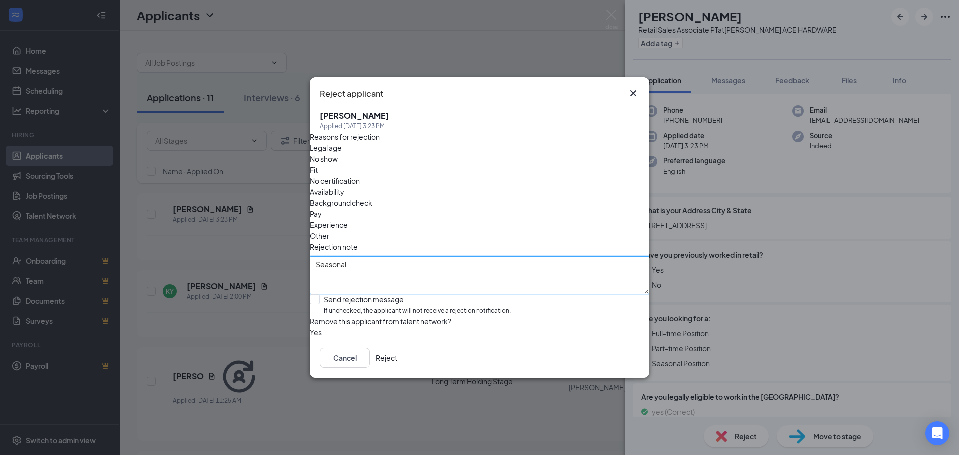
click at [286, 230] on div "Reject applicant GW [PERSON_NAME] Applied [DATE] 3:23 PM Reasons for rejection …" at bounding box center [479, 227] width 959 height 455
type textarea "looking for seasonal"
click at [331, 294] on input "Send rejection message If unchecked, the applicant will not receive a rejection…" at bounding box center [410, 304] width 201 height 21
checkbox input "true"
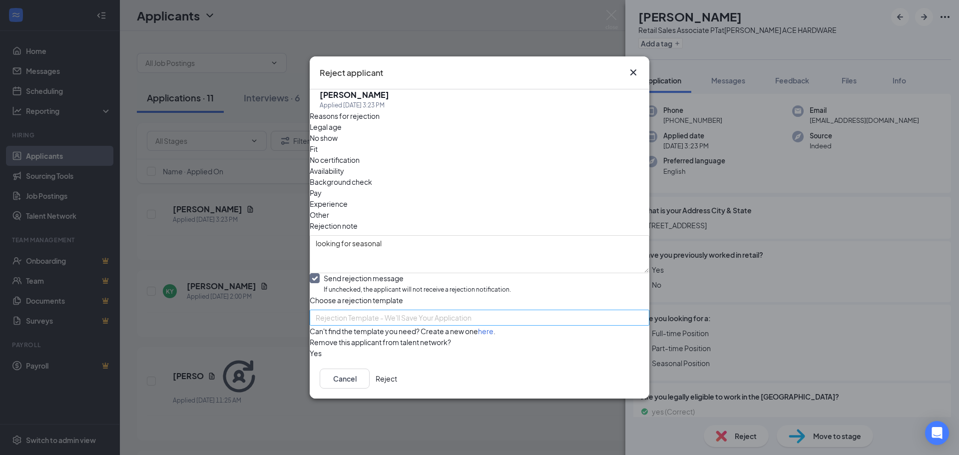
click at [419, 310] on span "Rejection Template - We'll Save Your Application" at bounding box center [394, 317] width 156 height 15
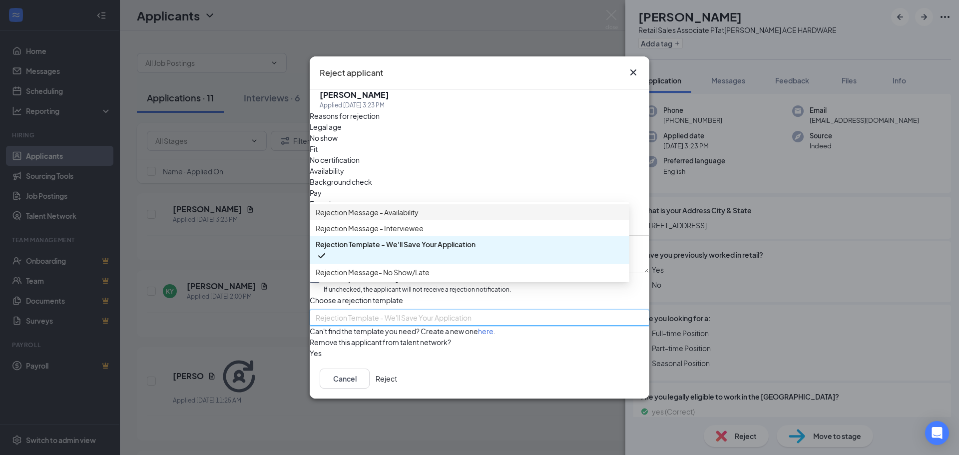
click at [452, 207] on span "Rejection Message - Availability" at bounding box center [470, 212] width 308 height 11
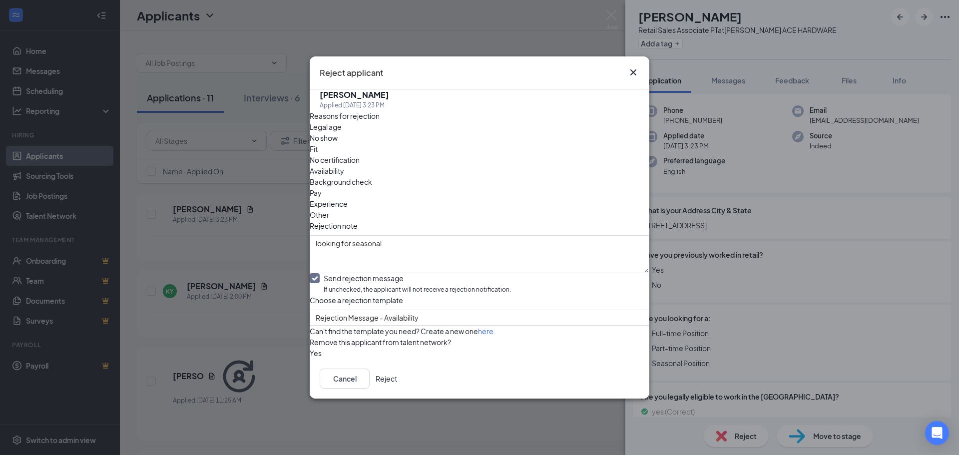
click at [609, 380] on div "Cancel Reject" at bounding box center [480, 379] width 340 height 40
click at [397, 388] on button "Reject" at bounding box center [386, 379] width 21 height 20
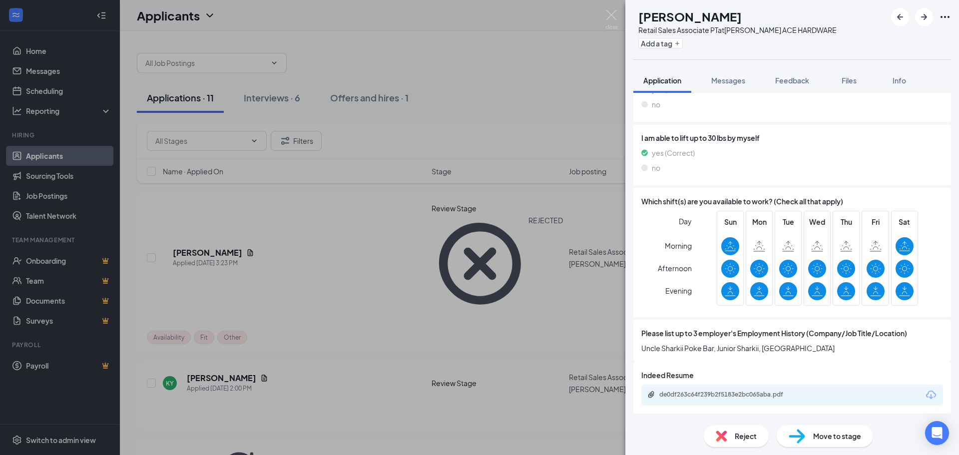
scroll to position [835, 0]
click at [753, 394] on div "de0df263c64f239b2f5183e2bc065aba.pdf" at bounding box center [730, 394] width 140 height 8
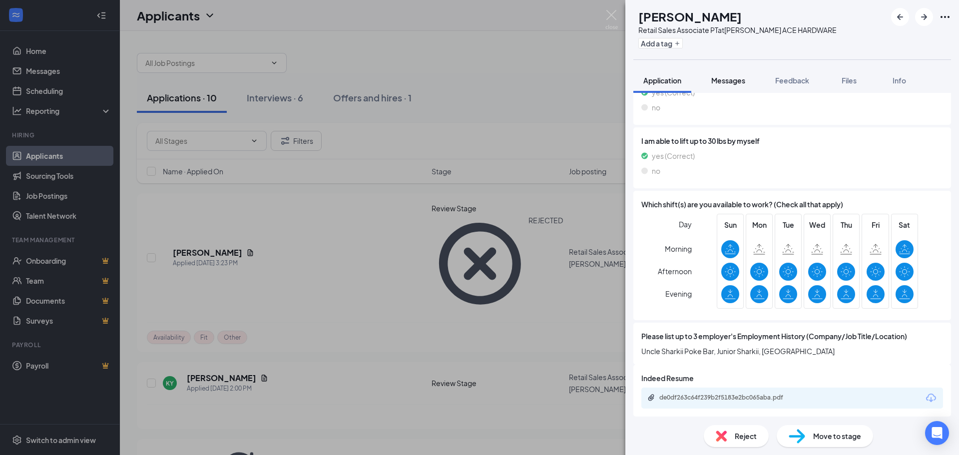
click at [724, 86] on button "Messages" at bounding box center [728, 80] width 54 height 25
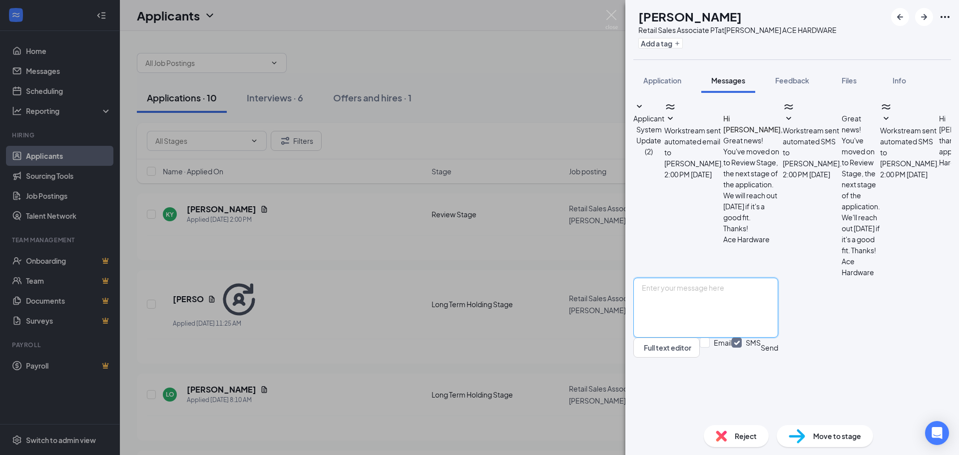
click at [724, 338] on textarea at bounding box center [706, 308] width 145 height 60
drag, startPoint x: 823, startPoint y: 362, endPoint x: 815, endPoint y: 336, distance: 26.7
click at [778, 336] on textarea "Hi, Kyree. Thank you for applying at [PERSON_NAME] Ace. Your resume looks great…" at bounding box center [706, 308] width 145 height 60
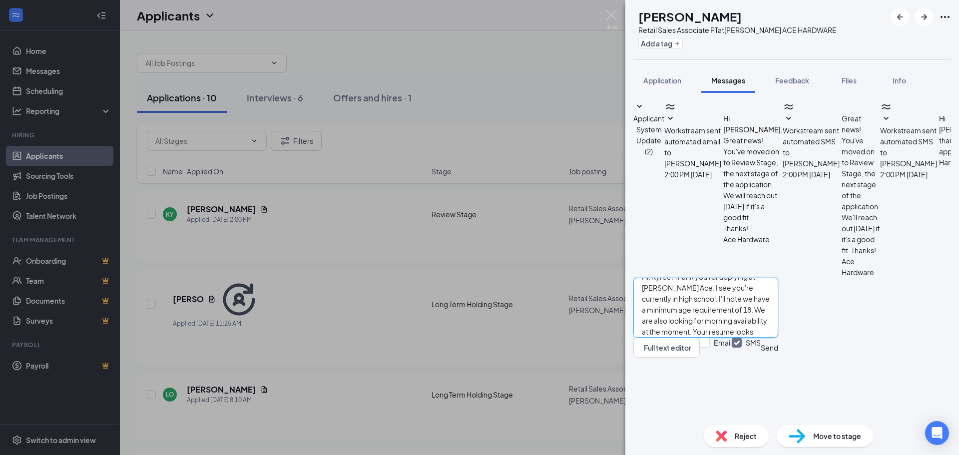
scroll to position [0, 0]
drag, startPoint x: 717, startPoint y: 343, endPoint x: 708, endPoint y: 311, distance: 32.9
click at [708, 311] on div "Applicant System Update (2) Workstream sent automated email to [PERSON_NAME]. […" at bounding box center [793, 229] width 318 height 257
click at [714, 338] on textarea "Hi, Kyree. Thank you for applying at [PERSON_NAME] Ace. I see you're currently …" at bounding box center [706, 308] width 145 height 60
click at [778, 335] on textarea "Hi, Kyree. Thank you for applying at [PERSON_NAME] Ace. I see you're currently …" at bounding box center [706, 308] width 145 height 60
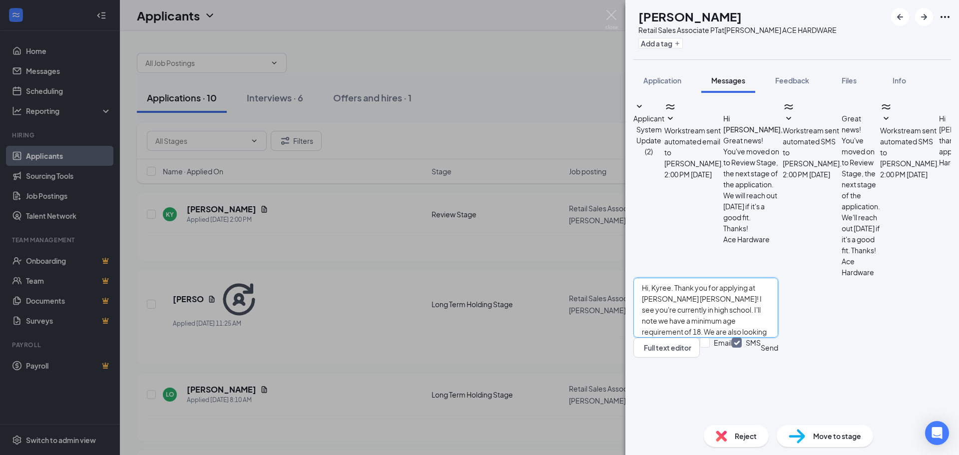
drag, startPoint x: 686, startPoint y: 352, endPoint x: 693, endPoint y: 351, distance: 7.1
click at [686, 338] on textarea "Hi, Kyree. Thank you for applying at [PERSON_NAME] [PERSON_NAME]! I see you're …" at bounding box center [706, 308] width 145 height 60
drag, startPoint x: 707, startPoint y: 345, endPoint x: 687, endPoint y: 345, distance: 21.0
click at [687, 338] on textarea "Hi, Kyree. Thank you for applying at [PERSON_NAME] [PERSON_NAME]! I see you're …" at bounding box center [706, 308] width 145 height 60
drag, startPoint x: 718, startPoint y: 346, endPoint x: 685, endPoint y: 349, distance: 33.6
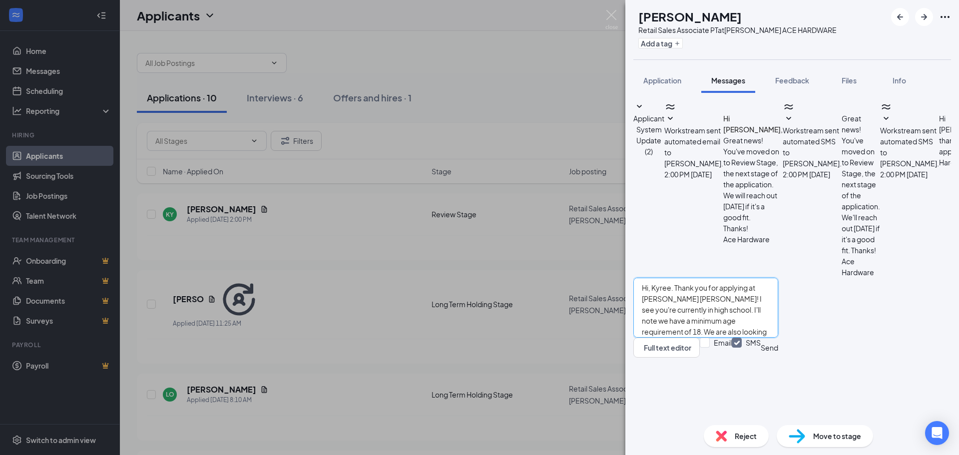
click at [685, 338] on textarea "Hi, Kyree. Thank you for applying at [PERSON_NAME] [PERSON_NAME]! I see you're …" at bounding box center [706, 308] width 145 height 60
click at [778, 338] on textarea "Hi, Kyree. Thank you for applying at [PERSON_NAME] [PERSON_NAME]! I see you're …" at bounding box center [706, 308] width 145 height 60
drag, startPoint x: 790, startPoint y: 356, endPoint x: 765, endPoint y: 361, distance: 25.5
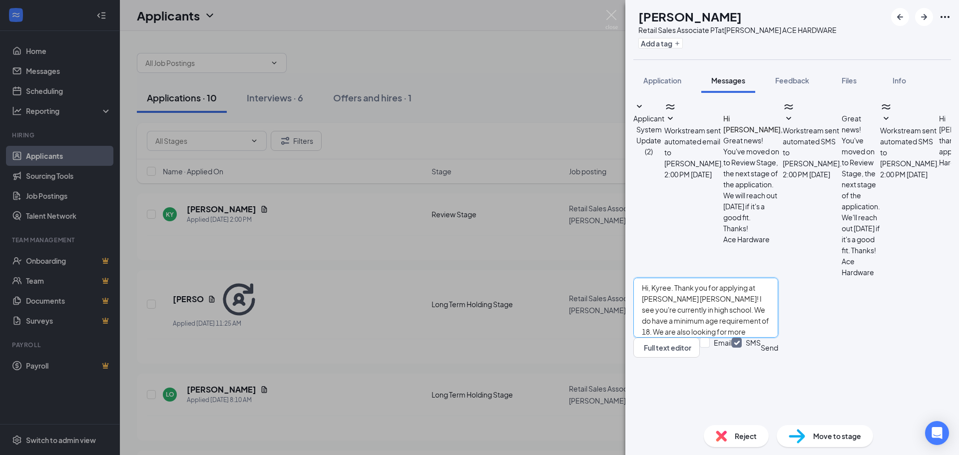
click at [765, 338] on textarea "Hi, Kyree. Thank you for applying at [PERSON_NAME] [PERSON_NAME]! I see you're …" at bounding box center [706, 308] width 145 height 60
click at [778, 338] on textarea "Hi, Kyree. Thank you for applying at [PERSON_NAME] [PERSON_NAME]! I see you're …" at bounding box center [706, 308] width 145 height 60
drag, startPoint x: 769, startPoint y: 364, endPoint x: 811, endPoint y: 352, distance: 43.6
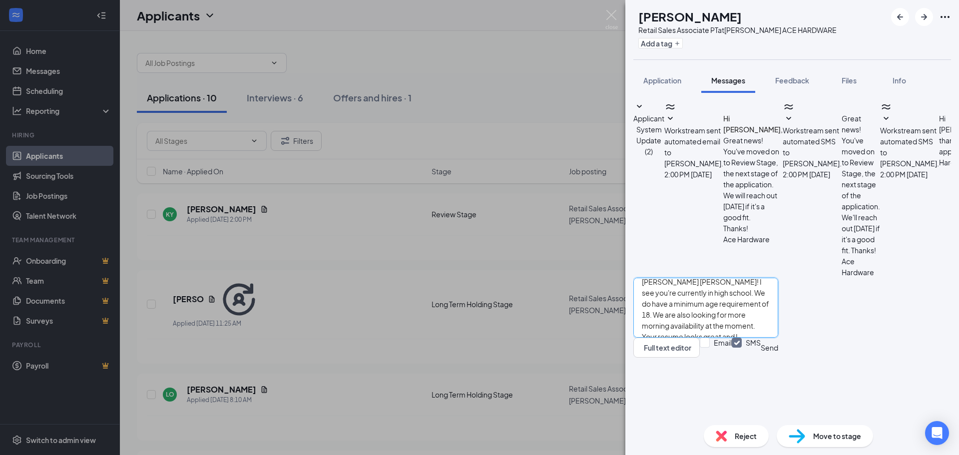
click at [778, 338] on textarea "Hi, Kyree. Thank you for applying at [PERSON_NAME] [PERSON_NAME]! I see you're …" at bounding box center [706, 308] width 145 height 60
click at [778, 358] on div "Hi, Kyree. Thank you for applying at [PERSON_NAME] [PERSON_NAME]! I see you're …" at bounding box center [706, 318] width 145 height 80
click at [778, 338] on textarea "Hi, Kyree. Thank you for applying at [PERSON_NAME] [PERSON_NAME]! I see you're …" at bounding box center [706, 308] width 145 height 60
click at [750, 338] on textarea "Hi, Kyree. Thank you for applying at [PERSON_NAME] [PERSON_NAME]! I see you're …" at bounding box center [706, 308] width 145 height 60
click at [778, 338] on textarea "Hi, Kyree. Thank you for applying at [PERSON_NAME] [PERSON_NAME]! I see you're …" at bounding box center [706, 308] width 145 height 60
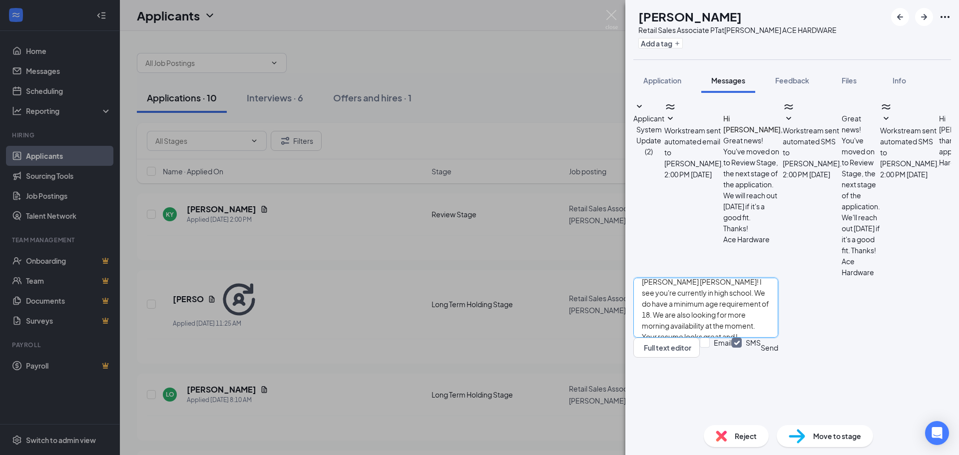
drag, startPoint x: 838, startPoint y: 374, endPoint x: 691, endPoint y: 378, distance: 147.4
click at [691, 338] on textarea "Hi, Kyree. Thank you for applying at [PERSON_NAME] [PERSON_NAME]! I see you're …" at bounding box center [706, 308] width 145 height 60
click at [778, 338] on textarea "Hi, Kyree. Thank you for applying at [PERSON_NAME] [PERSON_NAME]! I see you're …" at bounding box center [706, 308] width 145 height 60
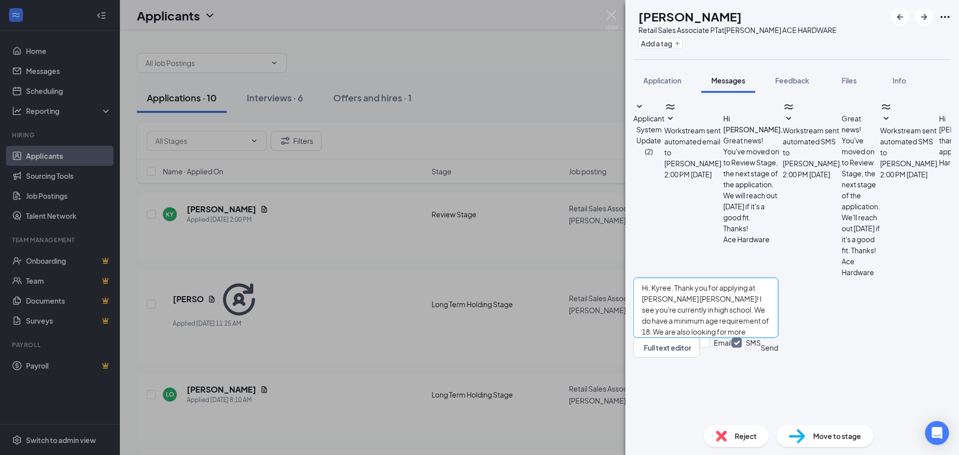
click at [746, 338] on textarea "Hi, Kyree. Thank you for applying at [PERSON_NAME] [PERSON_NAME]! I see you're …" at bounding box center [706, 308] width 145 height 60
drag, startPoint x: 696, startPoint y: 360, endPoint x: 709, endPoint y: 362, distance: 13.6
click at [709, 338] on textarea "Hi, Kyree. Thank you for applying at [PERSON_NAME] [PERSON_NAME]! I see you're …" at bounding box center [706, 308] width 145 height 60
click at [739, 338] on textarea "Hi, Kyree. Thank you for applying at [PERSON_NAME] [PERSON_NAME]! I see you're …" at bounding box center [706, 308] width 145 height 60
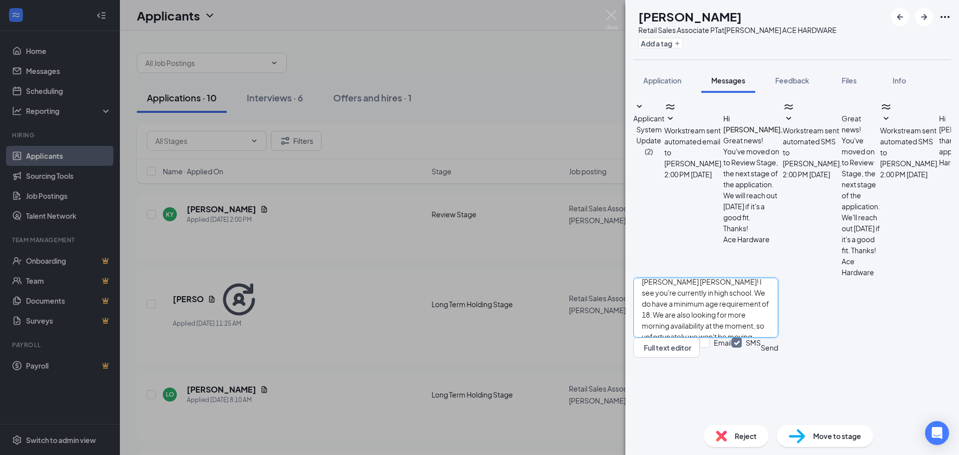
click at [701, 338] on textarea "Hi, Kyree. Thank you for applying at [PERSON_NAME] [PERSON_NAME]! I see you're …" at bounding box center [706, 308] width 145 height 60
click at [778, 338] on textarea "Hi, Kyree. Thank you for applying at [PERSON_NAME] [PERSON_NAME]! I see you're …" at bounding box center [706, 308] width 145 height 60
type textarea "Hi, Kyree. Thank you for applying at [PERSON_NAME] [PERSON_NAME]! I see you're …"
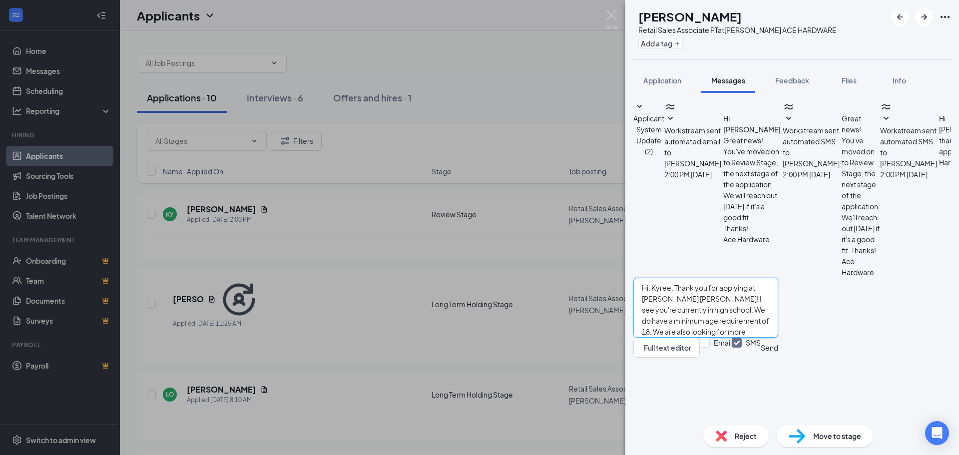
drag, startPoint x: 768, startPoint y: 379, endPoint x: 590, endPoint y: 233, distance: 230.4
click at [590, 233] on div "KY [PERSON_NAME] Retail Sales Associate PT at [PERSON_NAME] ACE HARDWARE Add a …" at bounding box center [479, 227] width 959 height 455
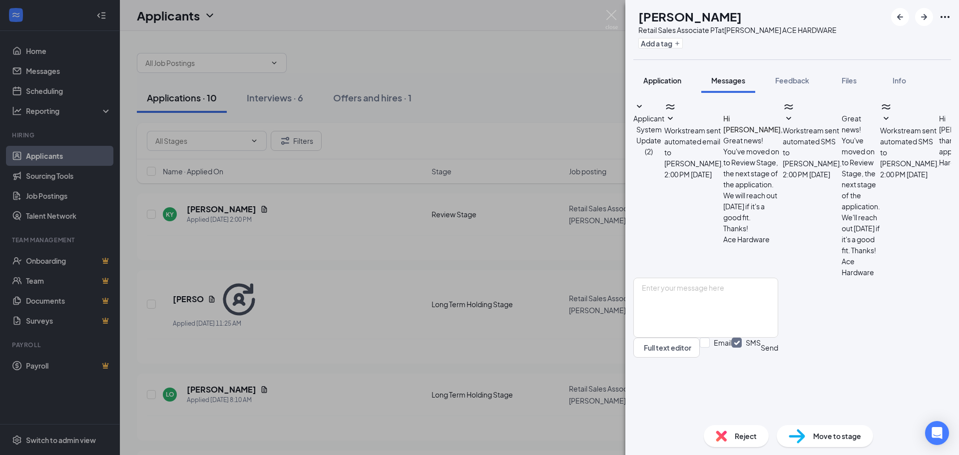
click at [643, 82] on button "Application" at bounding box center [663, 80] width 58 height 25
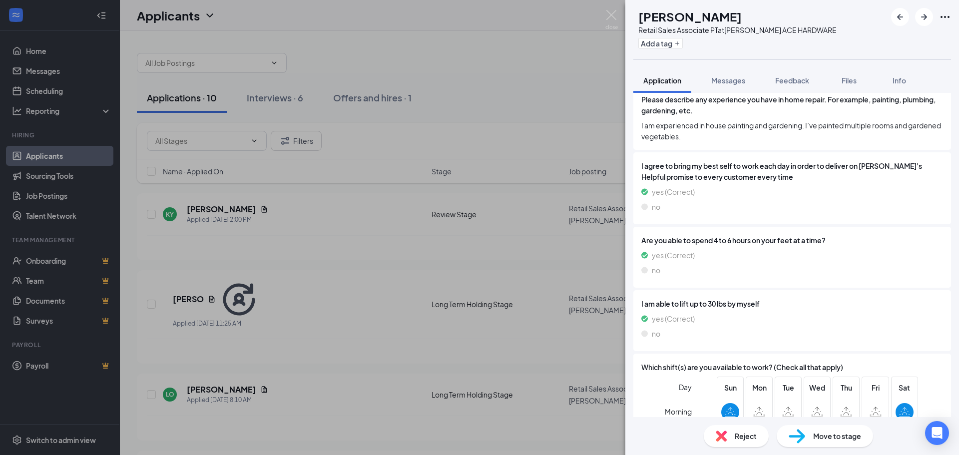
scroll to position [835, 0]
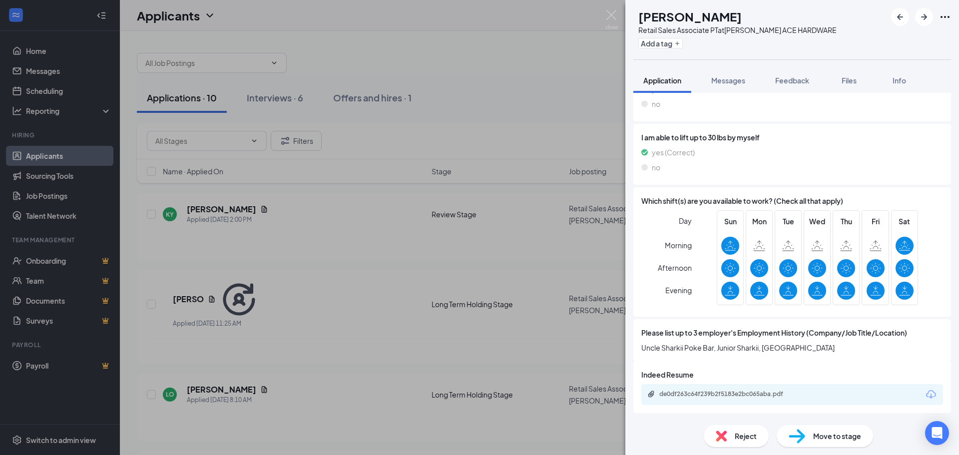
click at [753, 396] on div "de0df263c64f239b2f5183e2bc065aba.pdf" at bounding box center [730, 394] width 140 height 8
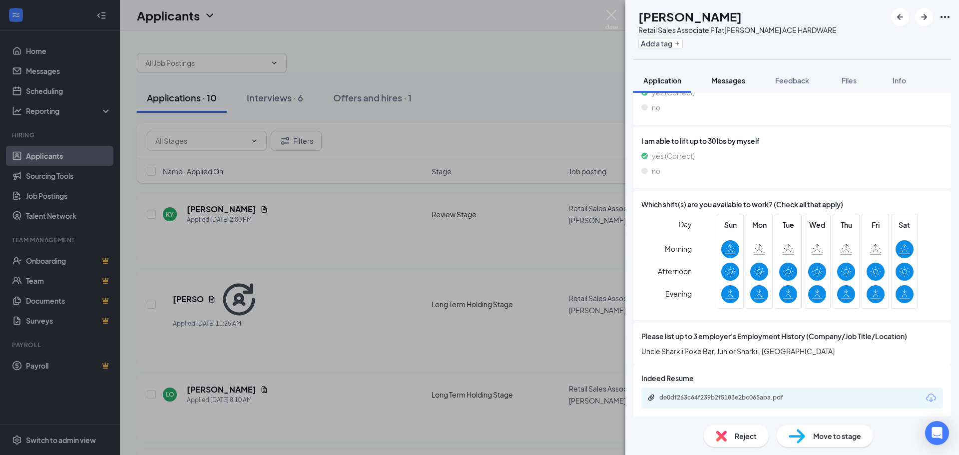
click at [726, 80] on span "Messages" at bounding box center [728, 80] width 34 height 9
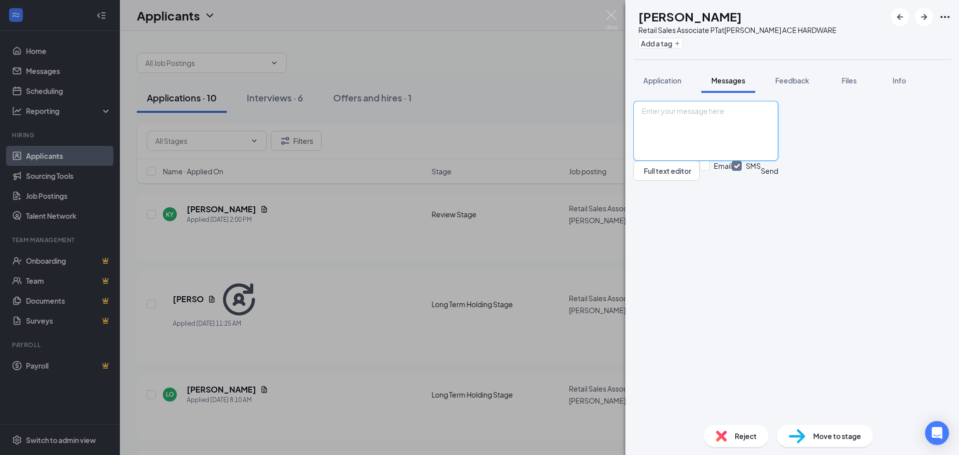
click at [709, 161] on textarea at bounding box center [706, 131] width 145 height 60
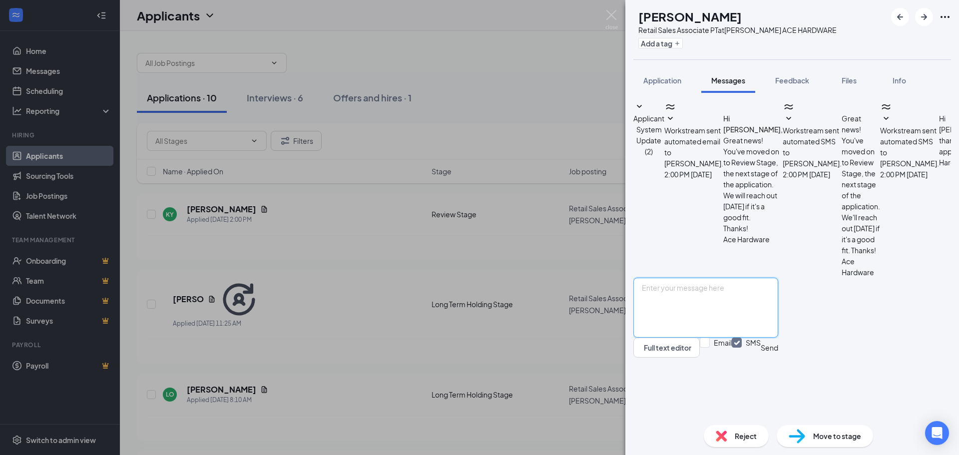
scroll to position [3, 0]
paste textarea "Hi, Kyree. Thank you for applying at [PERSON_NAME] [PERSON_NAME]! I see you're …"
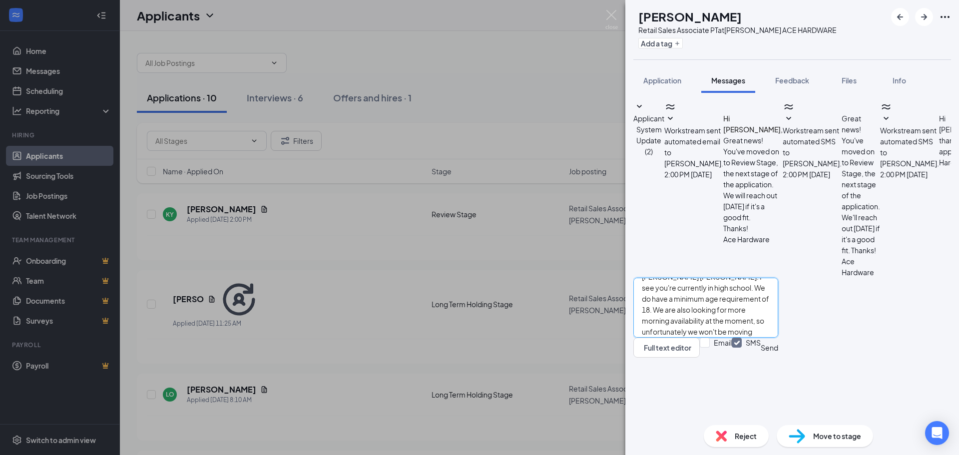
scroll to position [0, 0]
drag, startPoint x: 690, startPoint y: 359, endPoint x: 724, endPoint y: 365, distance: 35.5
click at [724, 338] on textarea "Hi, Kyree. Thank you for applying at [PERSON_NAME] [PERSON_NAME]! I see you're …" at bounding box center [706, 308] width 145 height 60
click at [744, 338] on textarea "Hi, Kyree. Thank you for applying at [PERSON_NAME] [PERSON_NAME]! I see you're …" at bounding box center [706, 308] width 145 height 60
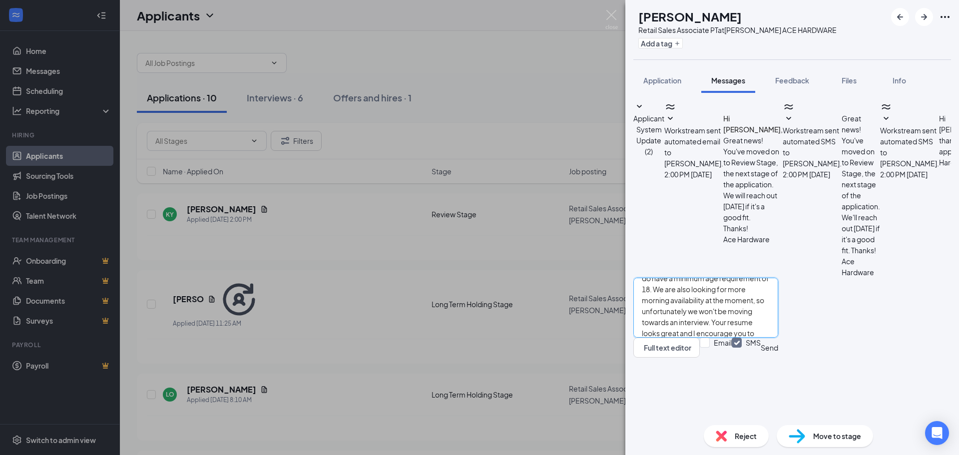
drag, startPoint x: 725, startPoint y: 349, endPoint x: 756, endPoint y: 350, distance: 31.5
click at [756, 338] on textarea "Hi, Kyree. Thank you for applying at [PERSON_NAME] [PERSON_NAME]! I see you're …" at bounding box center [706, 308] width 145 height 60
click at [778, 338] on textarea "Hi, Kyree. Thank you for applying at [PERSON_NAME] [PERSON_NAME]! I see you're …" at bounding box center [706, 308] width 145 height 60
drag, startPoint x: 700, startPoint y: 362, endPoint x: 737, endPoint y: 354, distance: 37.7
click at [737, 338] on textarea "Hi, Kyree. Thank you for applying at [PERSON_NAME] [PERSON_NAME]! I see you're …" at bounding box center [706, 308] width 145 height 60
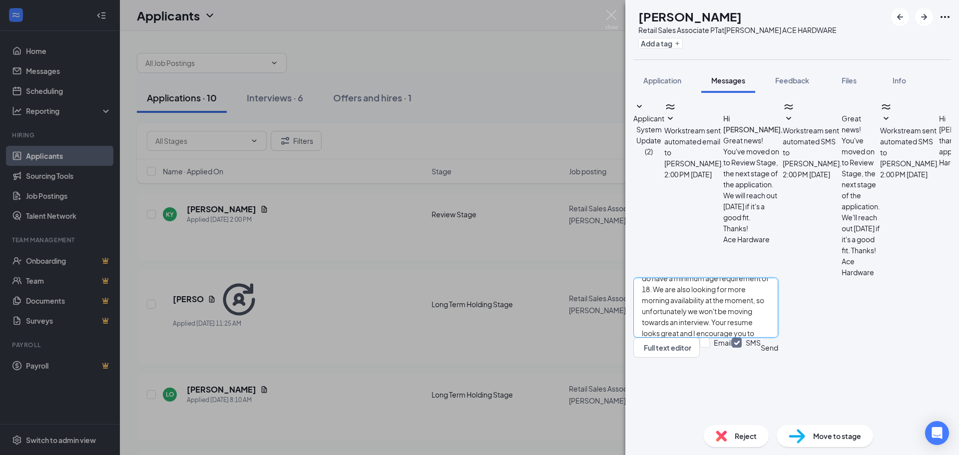
click at [778, 338] on textarea "Hi, Kyree. Thank you for applying at [PERSON_NAME] [PERSON_NAME]! I see you're …" at bounding box center [706, 308] width 145 height 60
type textarea "Hi, Kyree. Thank you for applying at [PERSON_NAME] [PERSON_NAME]! I see you're …"
click at [778, 358] on button "Send" at bounding box center [769, 348] width 17 height 20
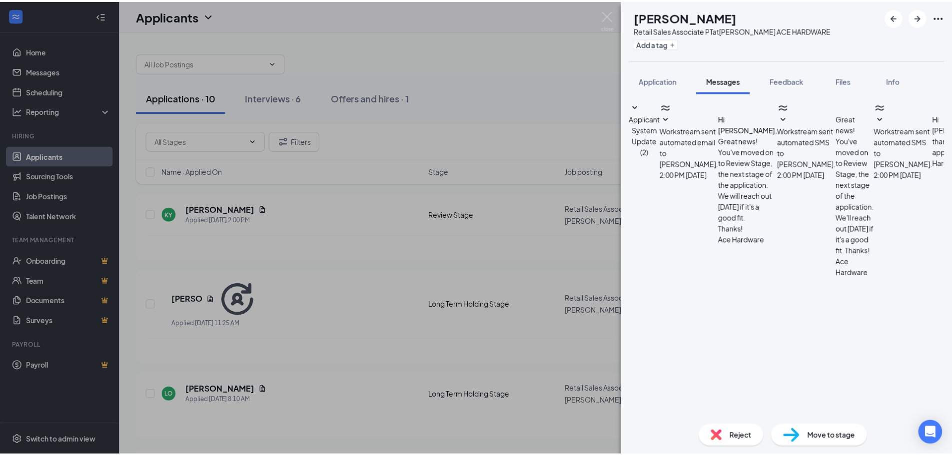
scroll to position [232, 0]
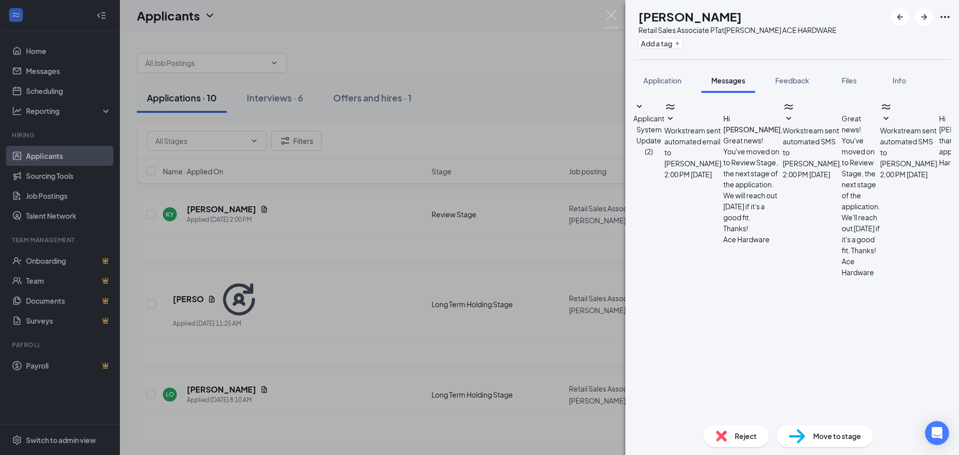
click at [582, 78] on div "KY [PERSON_NAME] Retail Sales Associate PT at [PERSON_NAME] ACE HARDWARE Add a …" at bounding box center [479, 227] width 959 height 455
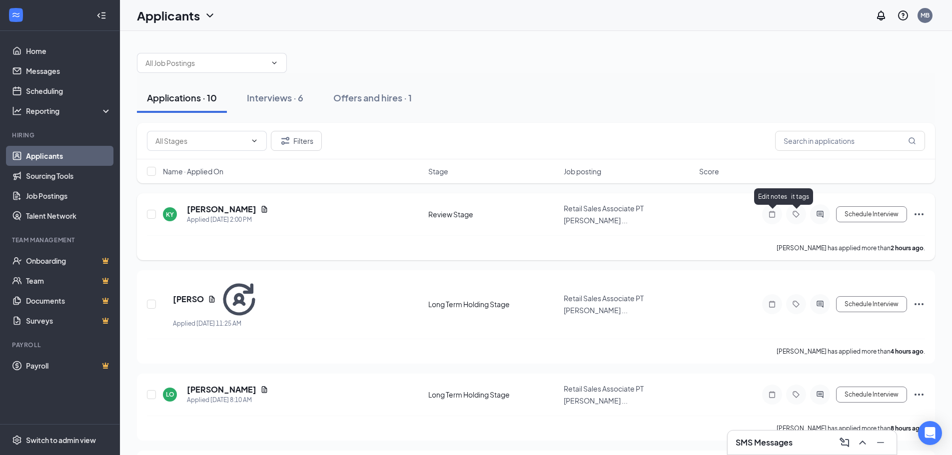
click at [768, 212] on icon "Note" at bounding box center [772, 214] width 12 height 8
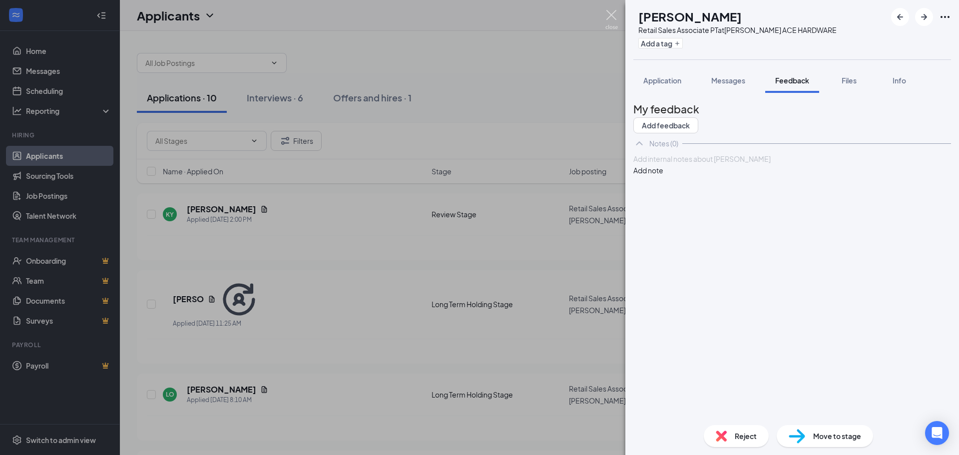
click at [619, 13] on div "KY [PERSON_NAME] Retail Sales Associate PT at [PERSON_NAME] ACE HARDWARE Add a …" at bounding box center [479, 227] width 959 height 455
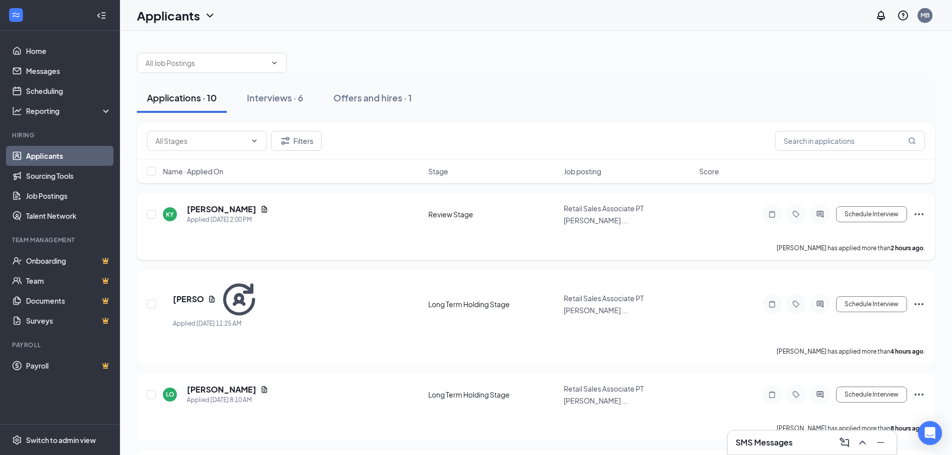
click at [916, 219] on icon "Ellipses" at bounding box center [919, 214] width 12 height 12
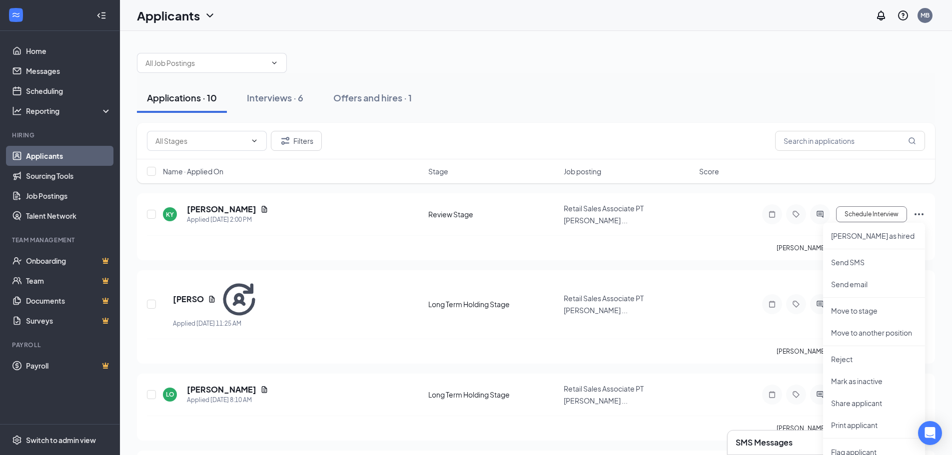
click at [697, 186] on div "Filters Name · Applied On Stage Job posting Score" at bounding box center [536, 158] width 798 height 70
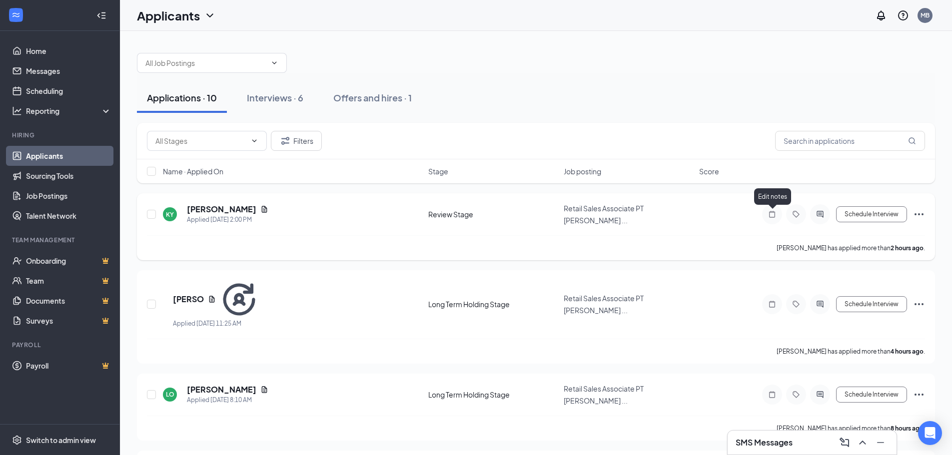
click at [774, 215] on icon "Note" at bounding box center [772, 214] width 12 height 8
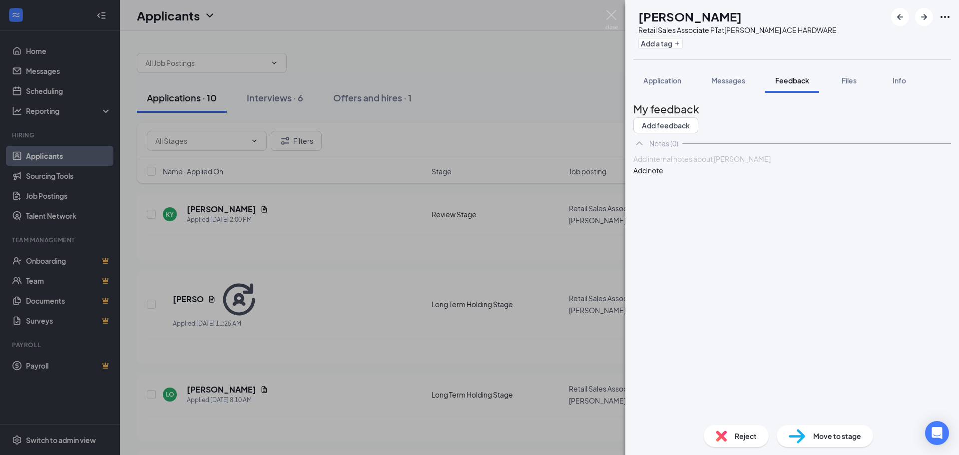
click at [712, 164] on div at bounding box center [792, 159] width 317 height 10
click at [693, 163] on span "High school, apply later in the school year/after graduation." at bounding box center [729, 158] width 191 height 9
click at [754, 163] on span "High school - reapply later in the school year/after graduation." at bounding box center [735, 158] width 202 height 9
drag, startPoint x: 760, startPoint y: 188, endPoint x: 756, endPoint y: 198, distance: 11.2
click at [750, 163] on span "High school - reapply later in the school year/after graduation." at bounding box center [735, 158] width 202 height 9
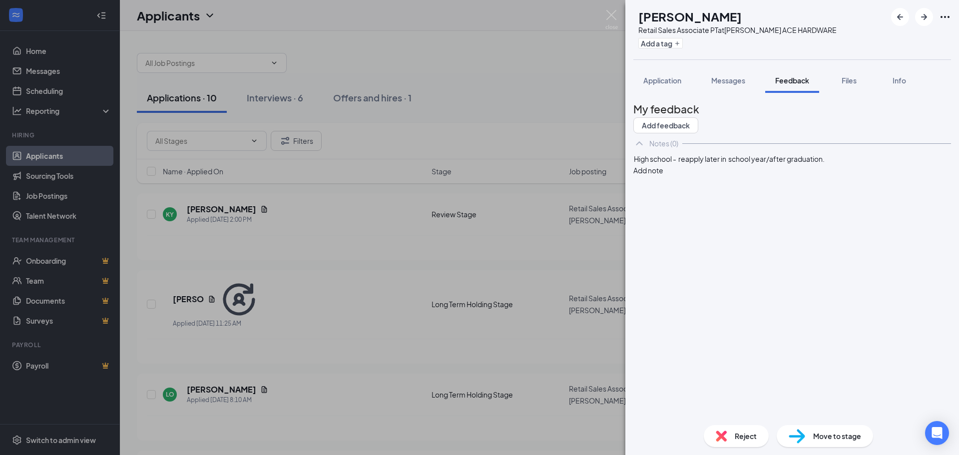
click at [698, 163] on span "High school - reapply later in school year/after graduation." at bounding box center [729, 158] width 191 height 9
click at [774, 164] on div "High school - encouraged to reapply later in school year/after graduation." at bounding box center [792, 159] width 317 height 10
click at [664, 176] on button "Add note" at bounding box center [649, 170] width 30 height 11
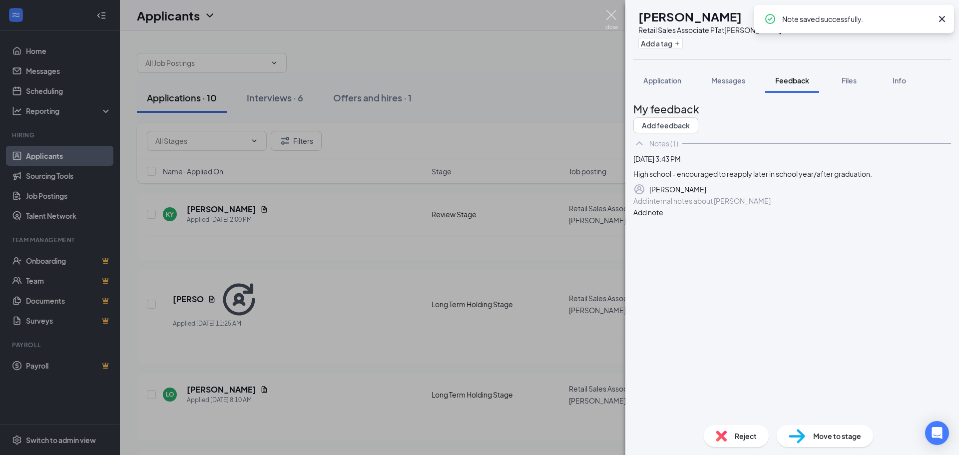
click at [609, 15] on img at bounding box center [612, 19] width 12 height 19
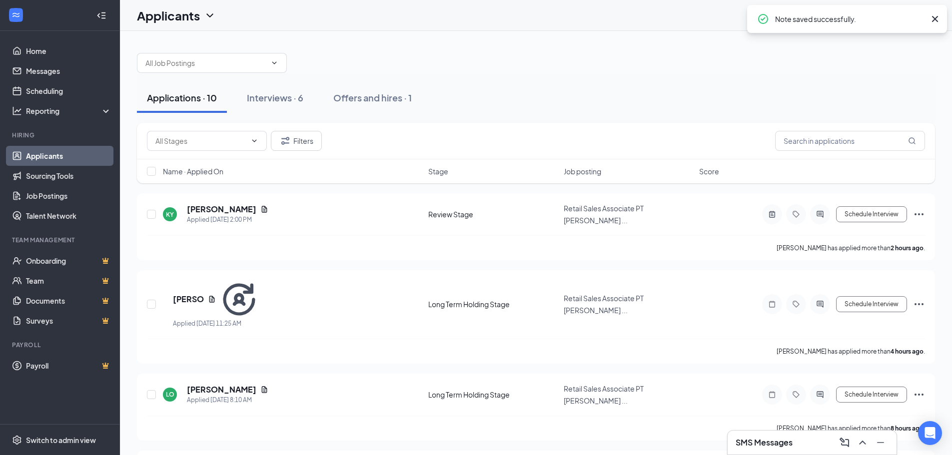
click at [549, 90] on div "Applications · 10 Interviews · 6 Offers and hires · 1" at bounding box center [536, 98] width 798 height 30
click at [711, 226] on div "KY [PERSON_NAME] Applied [DATE] 2:00 PM Review Stage Retail Sales Associate PT …" at bounding box center [536, 219] width 778 height 32
click at [271, 93] on div "Interviews · 6" at bounding box center [275, 97] width 56 height 12
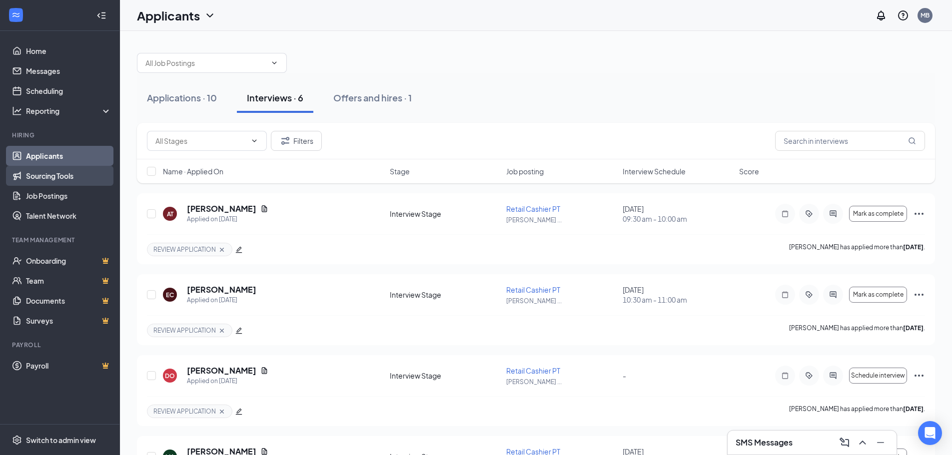
click at [51, 182] on link "Sourcing Tools" at bounding box center [68, 176] width 85 height 20
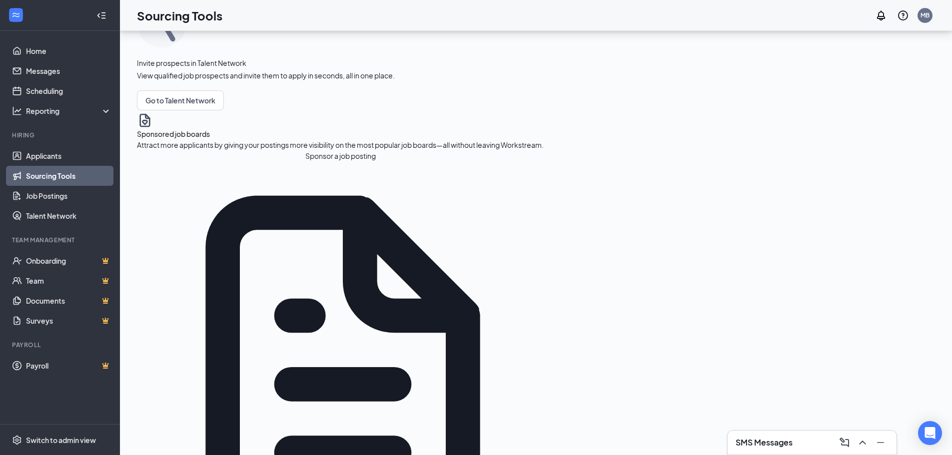
scroll to position [200, 0]
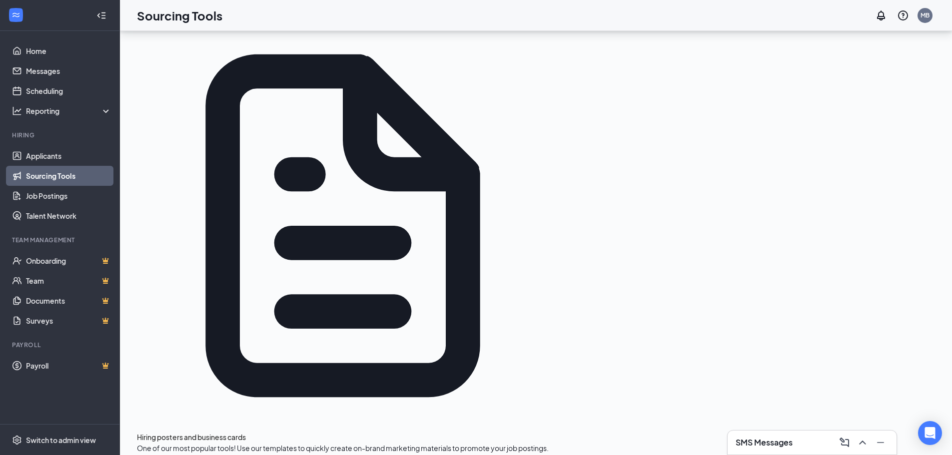
click at [60, 158] on link "Applicants" at bounding box center [68, 156] width 85 height 20
